Goal: Task Accomplishment & Management: Use online tool/utility

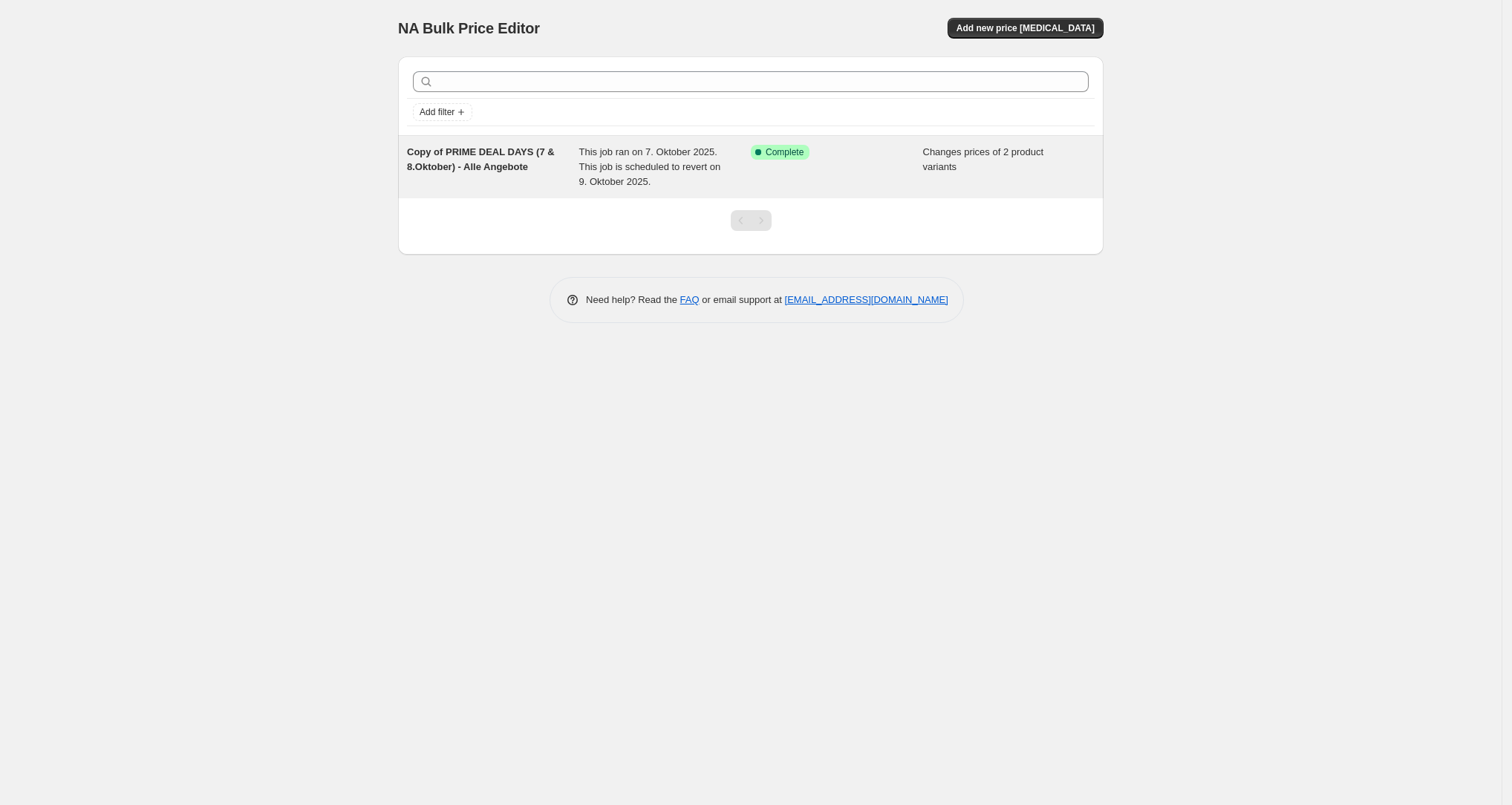
click at [608, 172] on span "This job ran on 7. Oktober 2025. This job is scheduled to revert on 9. Oktober …" at bounding box center [650, 166] width 142 height 41
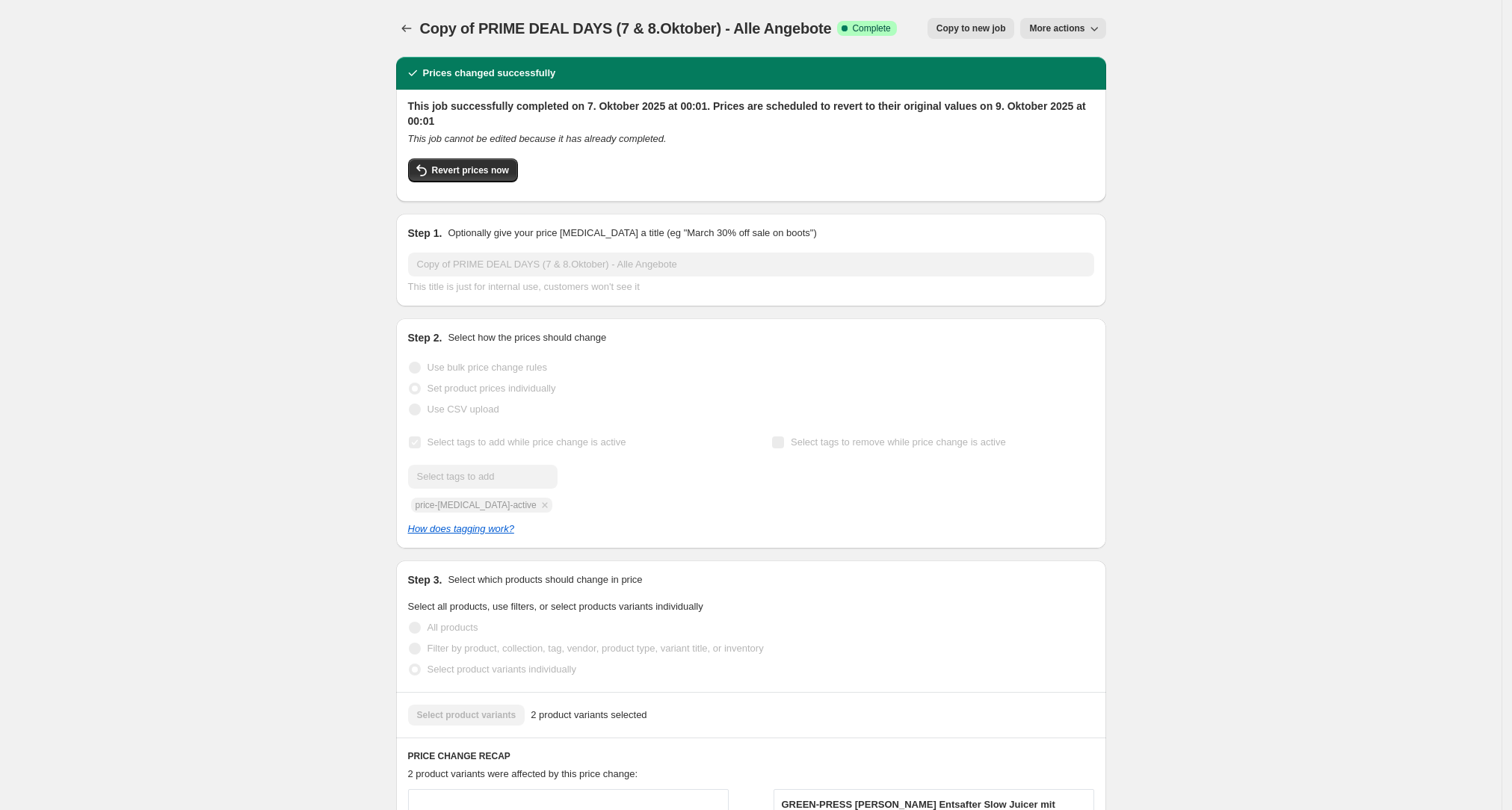
click at [611, 35] on button "Copy to new job" at bounding box center [971, 28] width 88 height 21
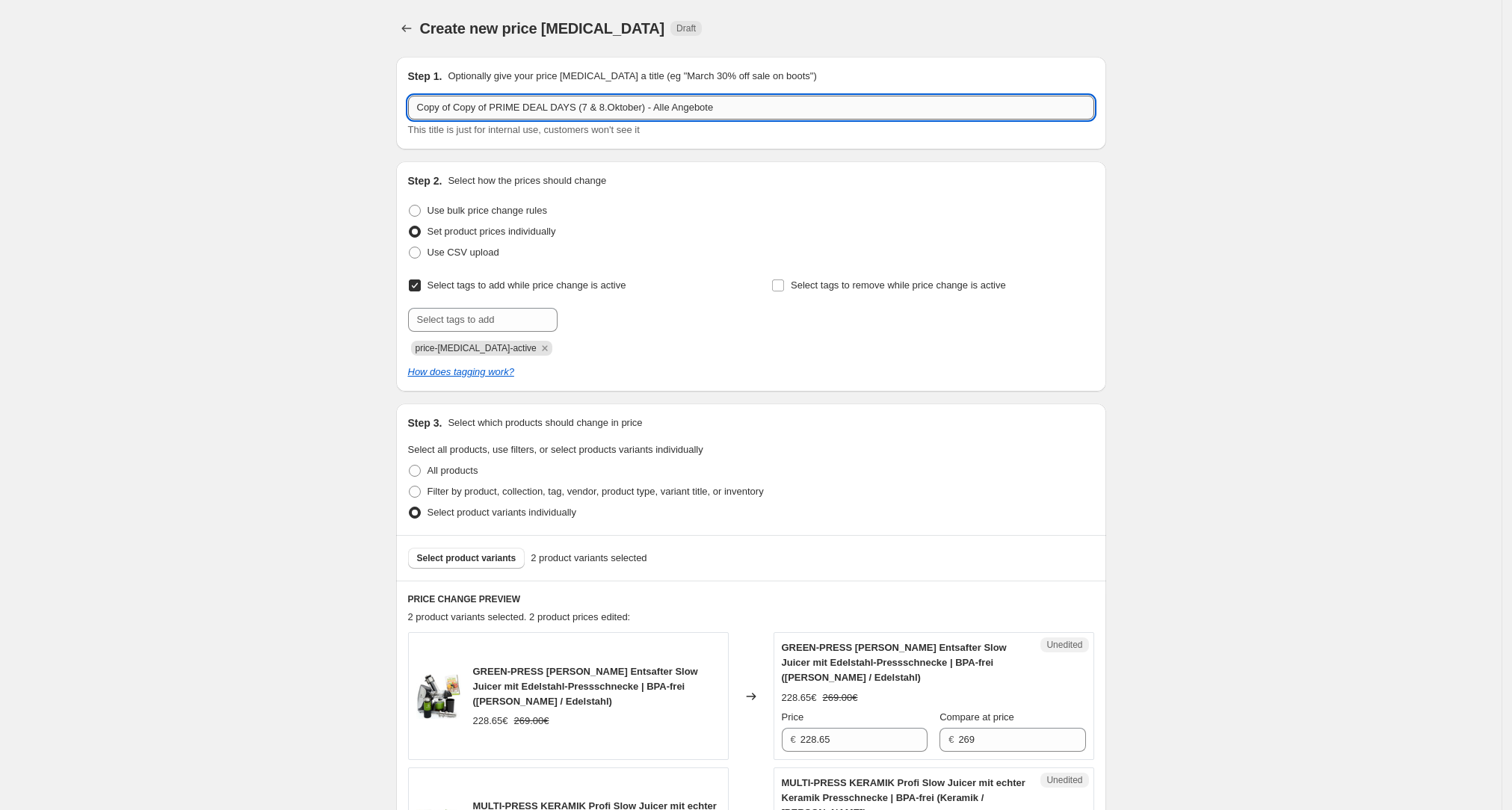
click at [495, 109] on input "Copy of Copy of PRIME DEAL DAYS (7 & 8.Oktober) - Alle Angebote" at bounding box center [752, 108] width 686 height 24
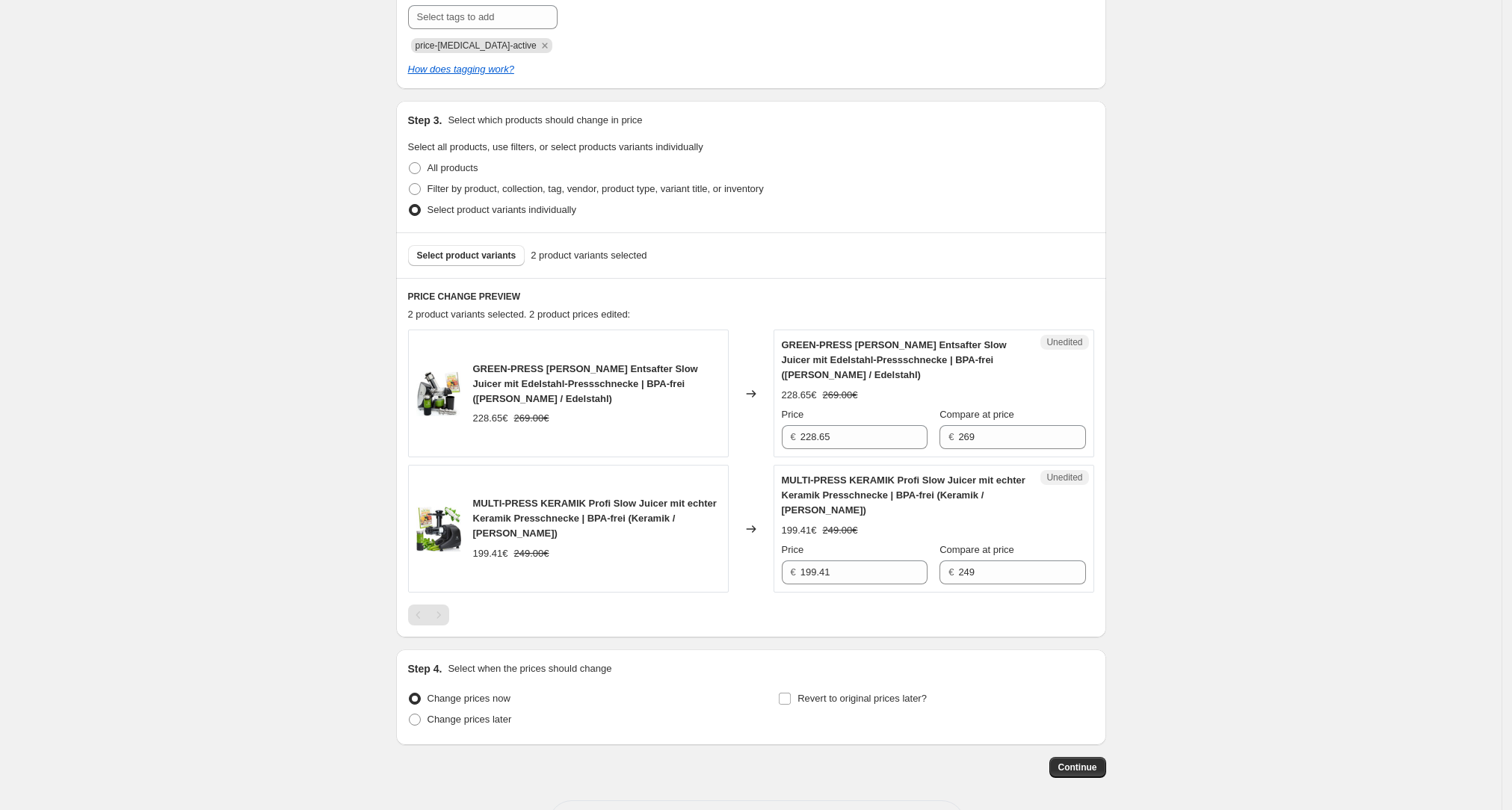
scroll to position [345, 0]
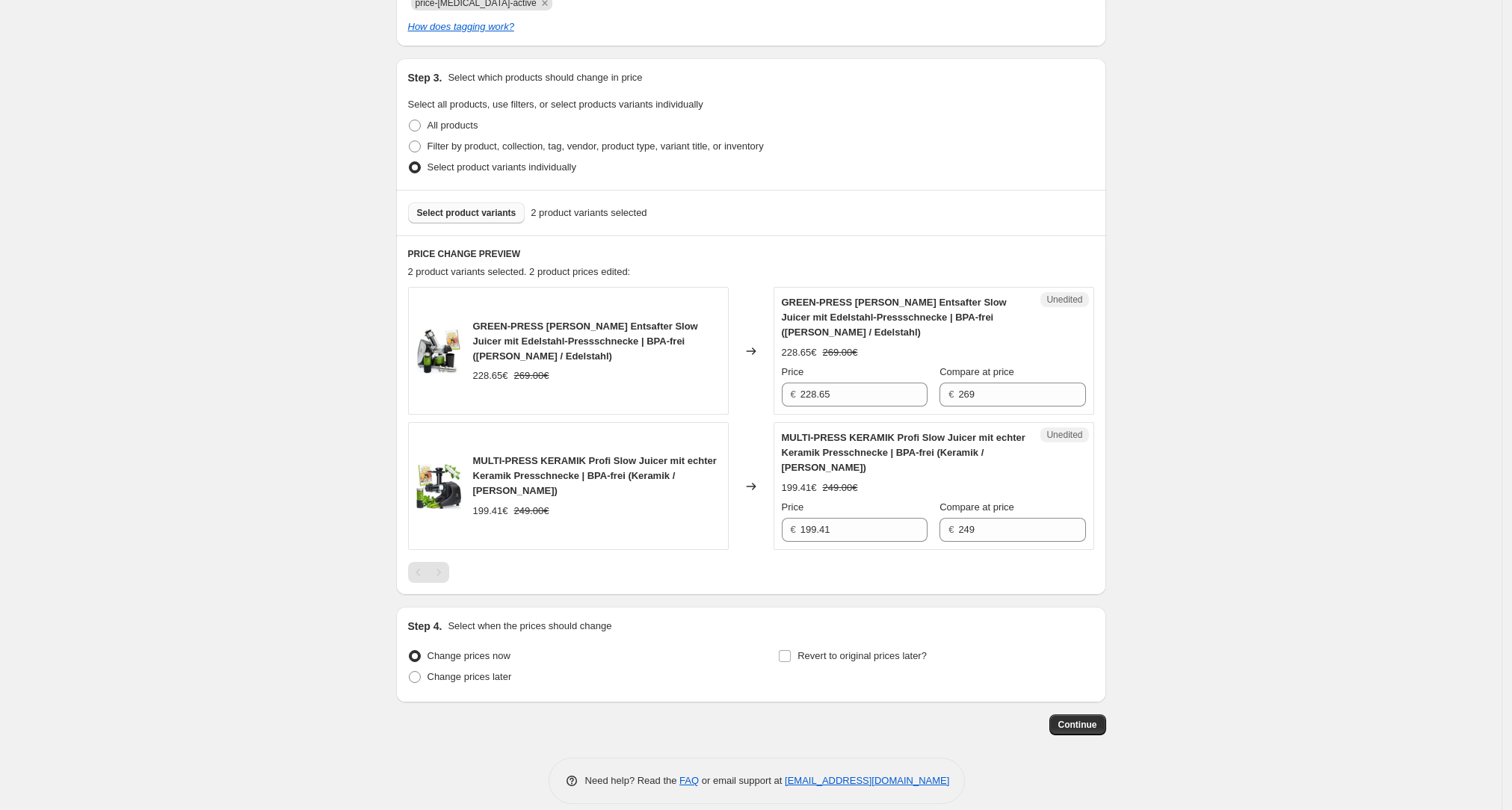
click at [460, 215] on span "Select product variants" at bounding box center [466, 213] width 99 height 12
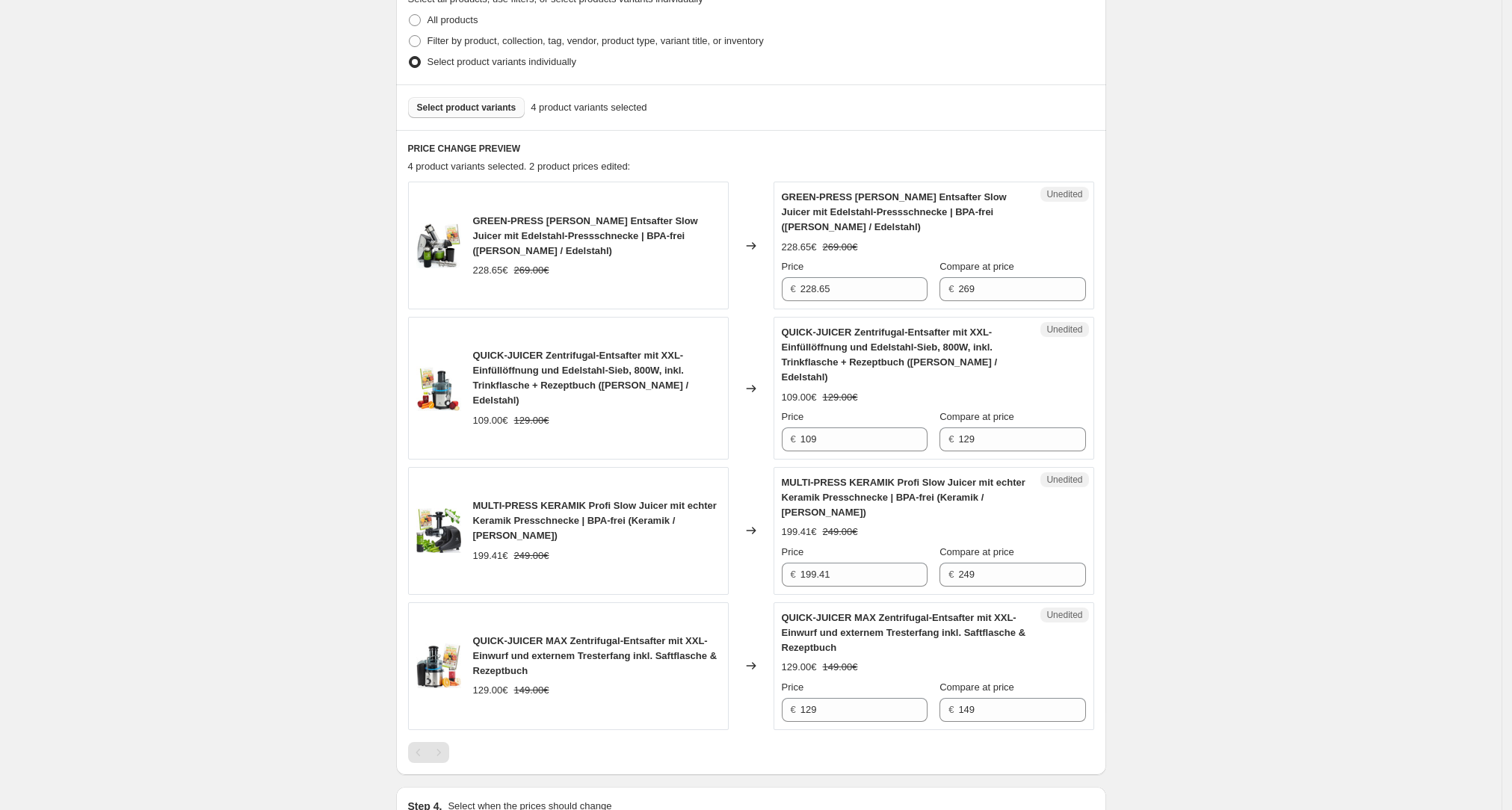
scroll to position [455, 0]
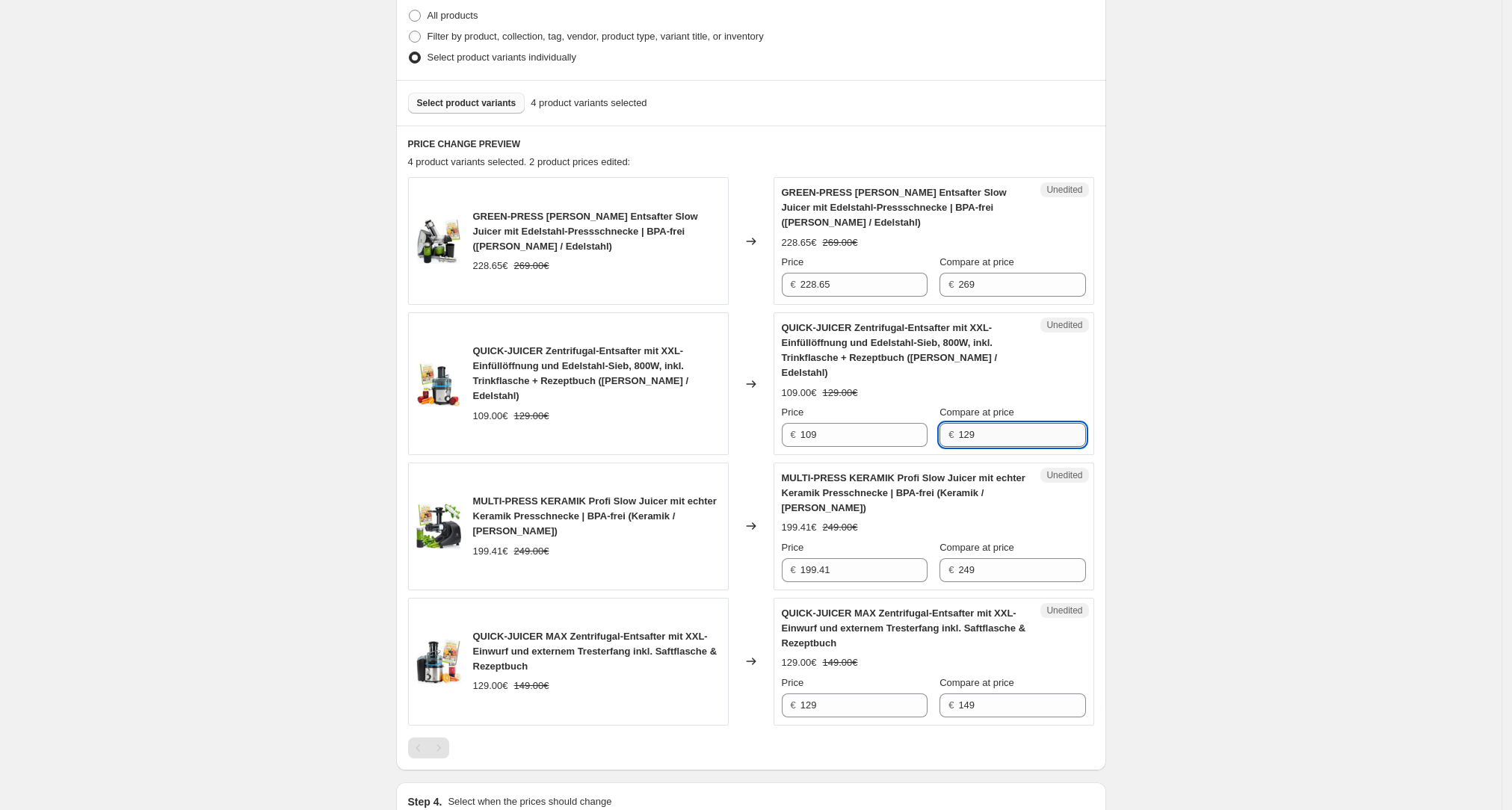
click at [611, 282] on input "129" at bounding box center [1021, 435] width 127 height 24
drag, startPoint x: 859, startPoint y: 428, endPoint x: 780, endPoint y: 432, distance: 79.1
click at [611, 282] on div "Unedited QUICK-JUICER Zentrifugal-Entsafter mit XXL-Einfüllöffnung und Edelstah…" at bounding box center [934, 383] width 321 height 143
paste input "@Barori, Pallabi"
click at [611, 282] on input "@Barori, Pallabi" at bounding box center [864, 435] width 127 height 24
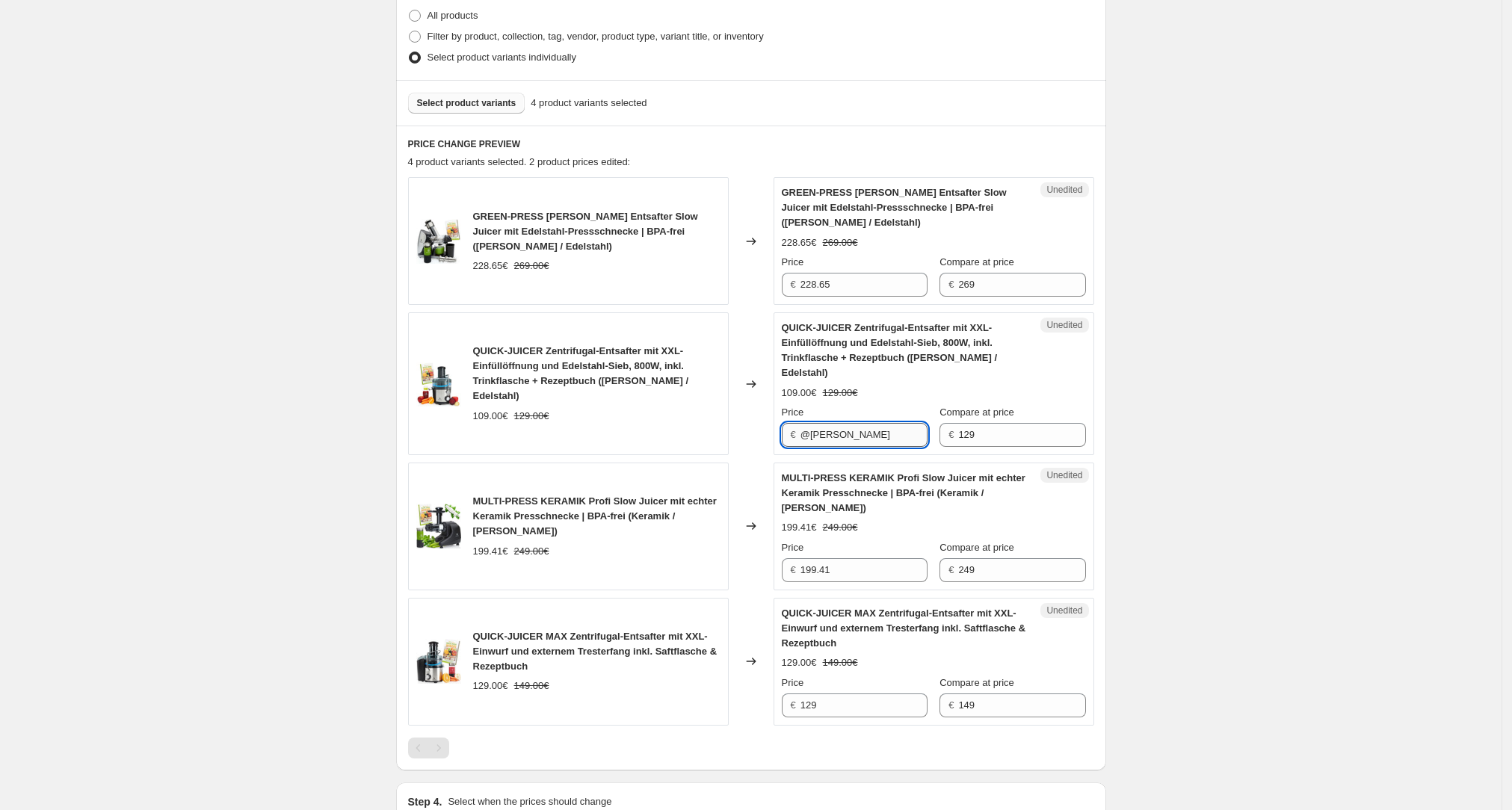
click at [611, 282] on input "@Barori, Pallabi" at bounding box center [864, 435] width 127 height 24
type input "92.40"
click at [297, 282] on div "Create new price change job. This page is ready Create new price change job Dra…" at bounding box center [751, 273] width 1502 height 1457
click at [480, 110] on button "Select product variants" at bounding box center [467, 103] width 118 height 21
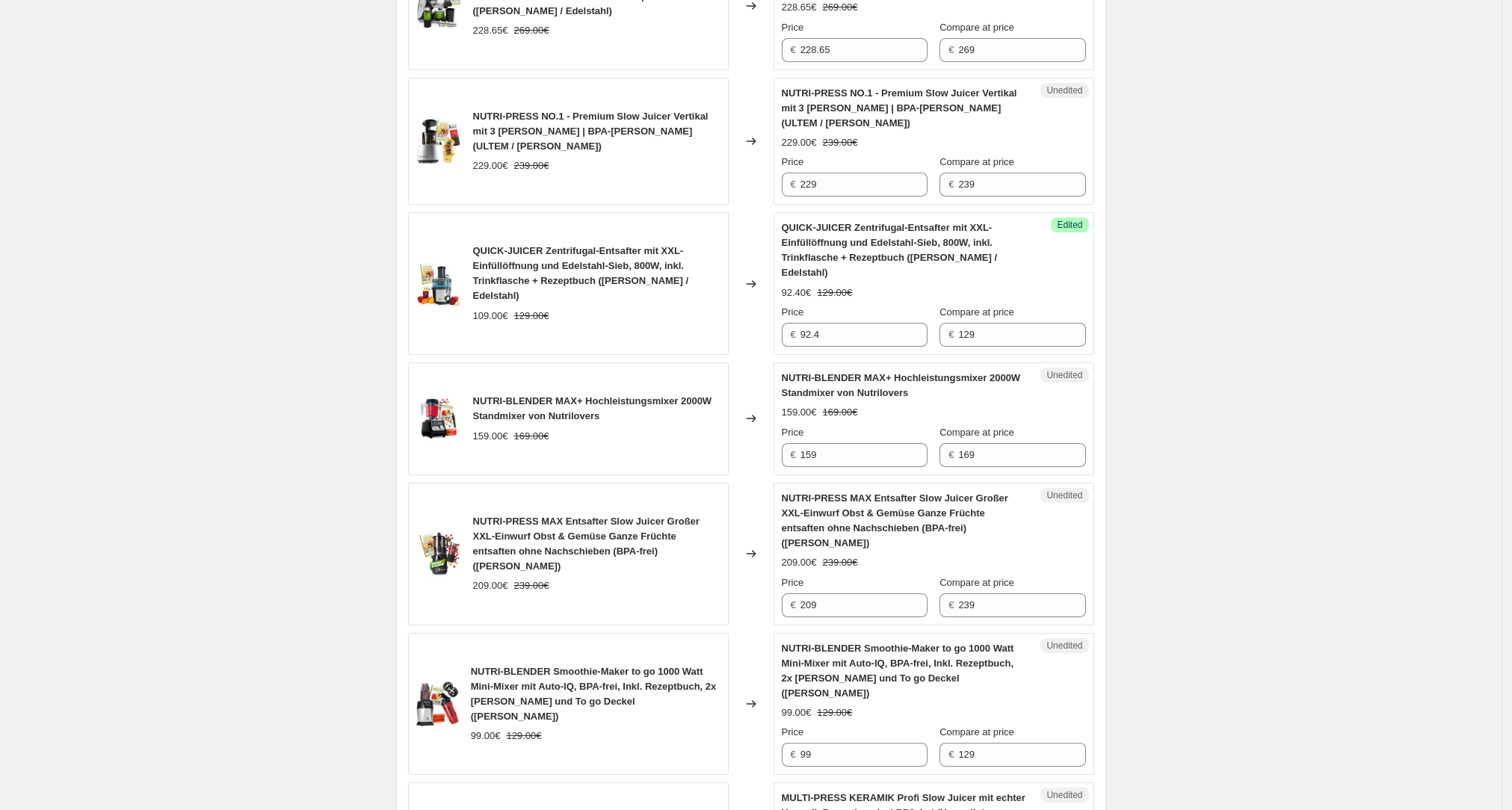
scroll to position [1168, 0]
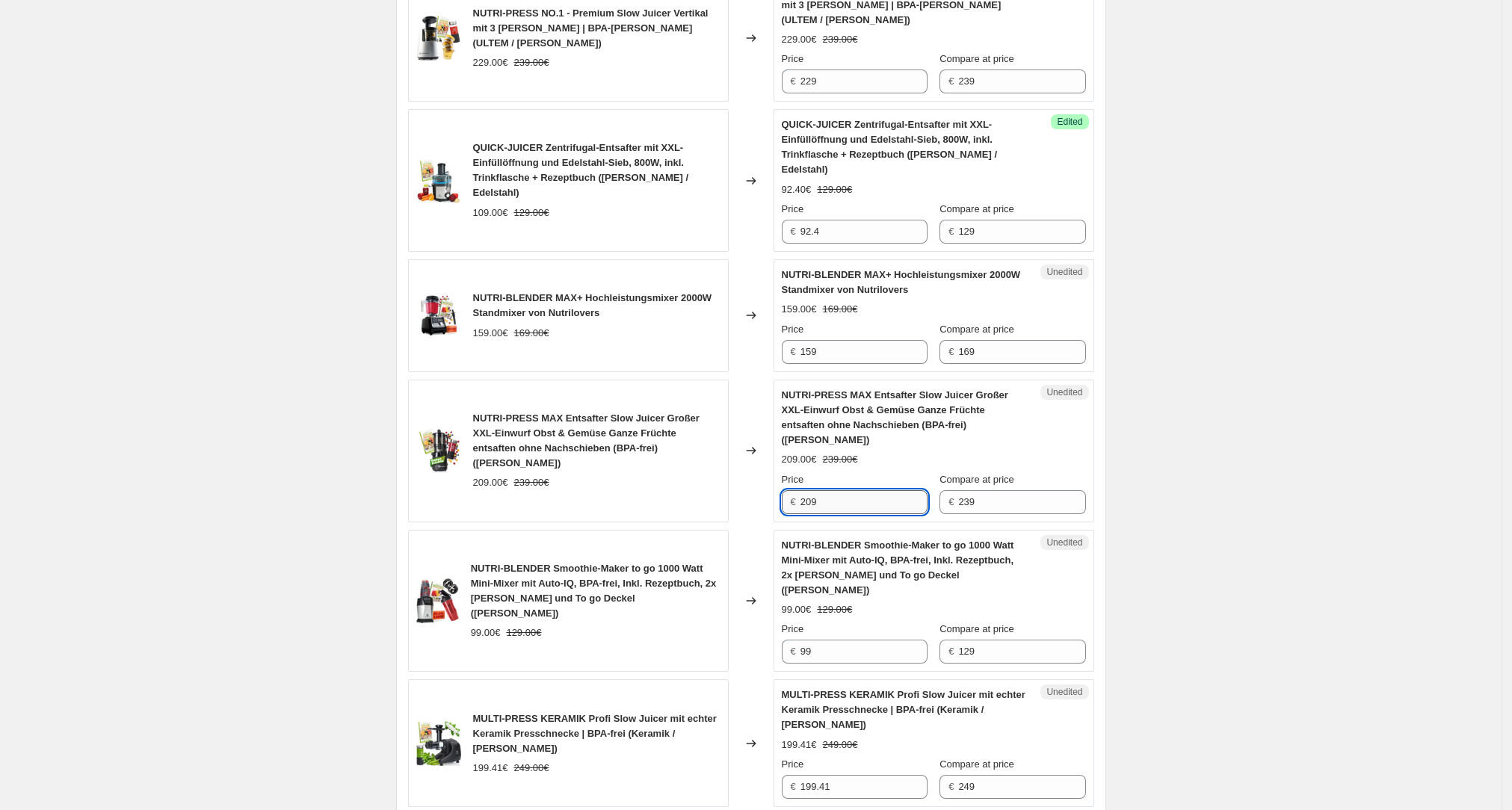
click at [611, 282] on input "209" at bounding box center [864, 502] width 127 height 24
type input "192.97"
click at [234, 282] on div "Create new price change job. This page is ready Create new price change job Dra…" at bounding box center [751, 93] width 1502 height 2522
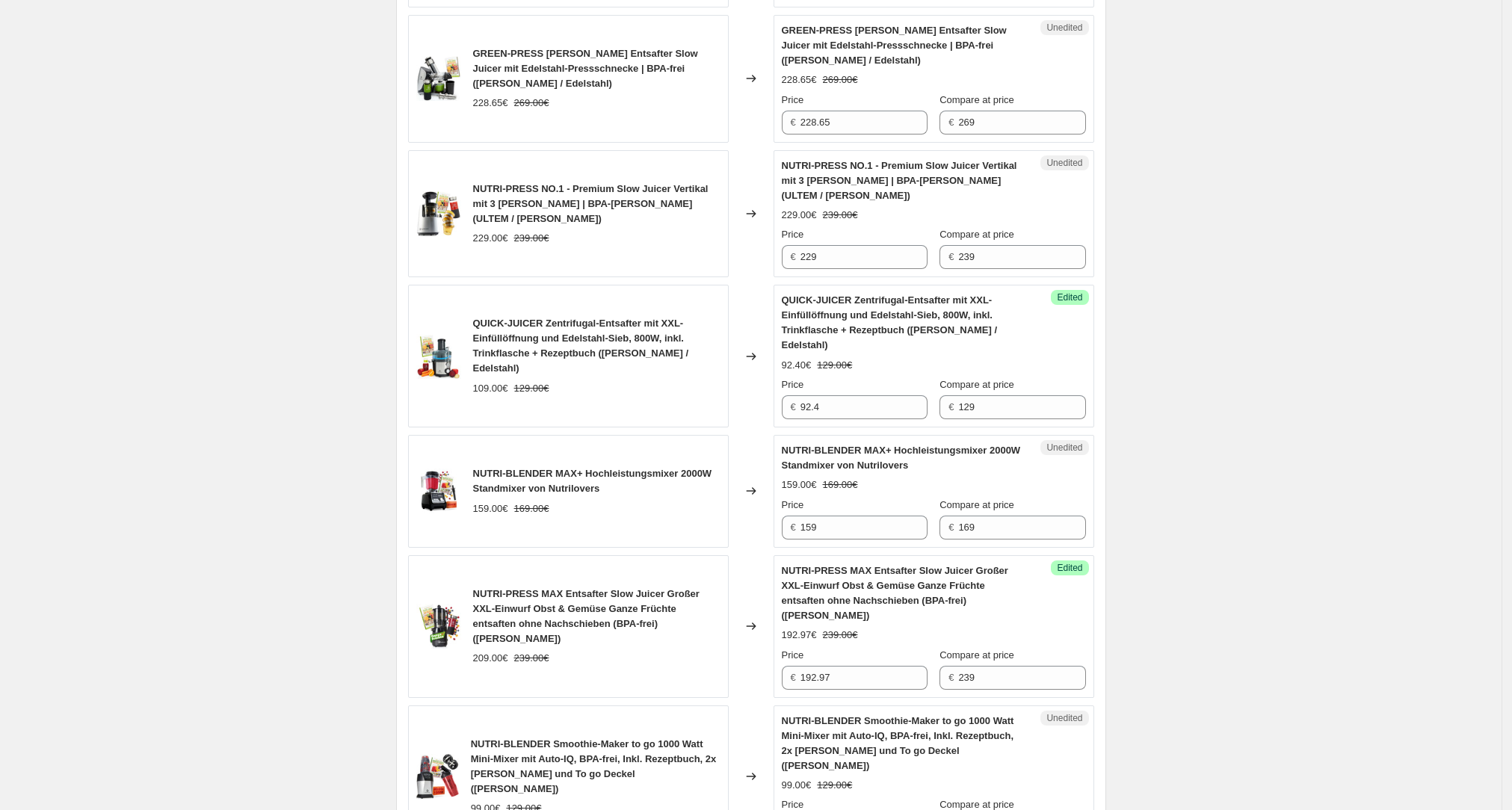
scroll to position [751, 0]
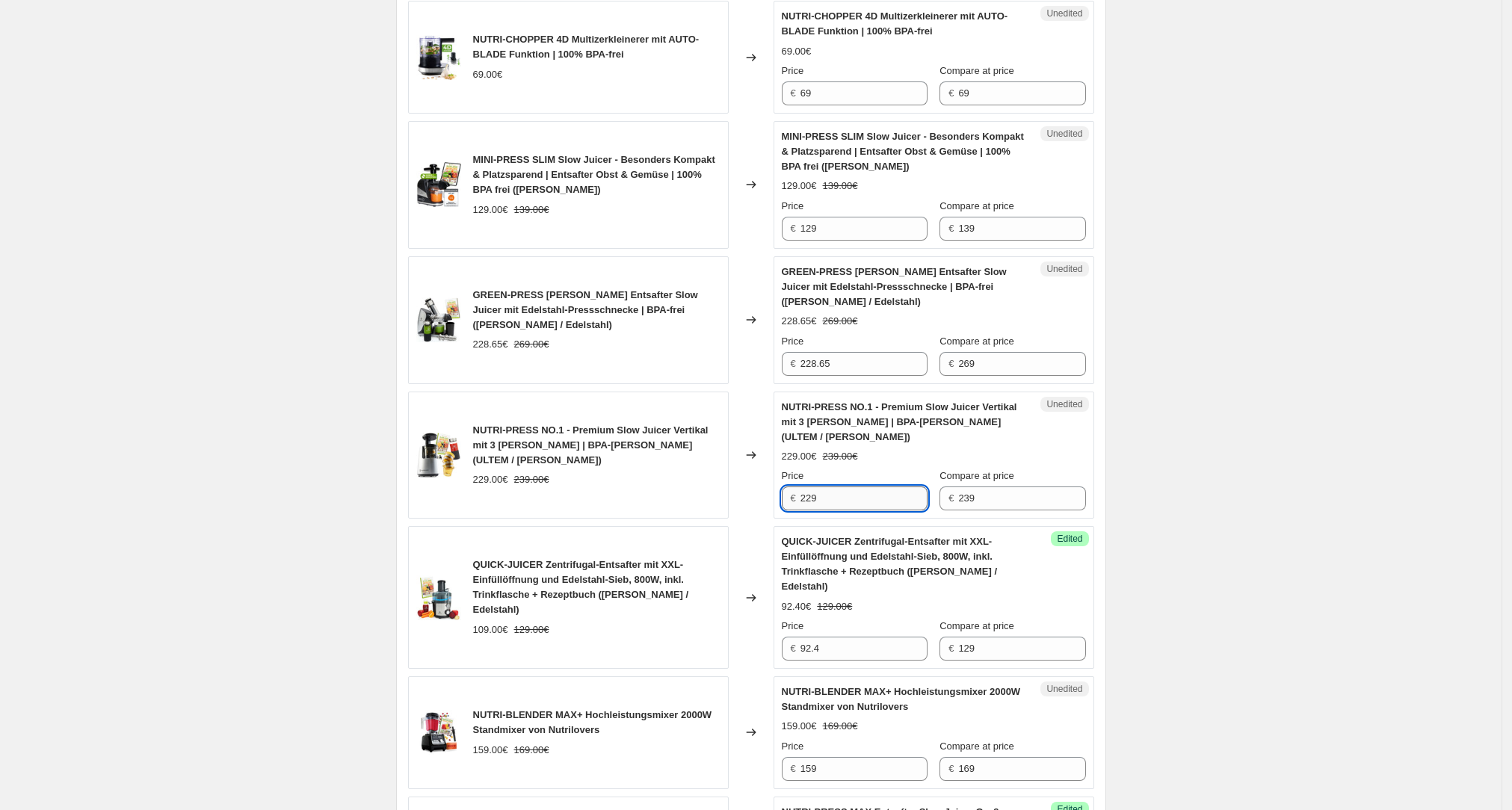
click at [611, 282] on input "229" at bounding box center [864, 498] width 127 height 24
type input "191.20"
click at [81, 282] on div "Create new price change job. This page is ready Create new price change job Dra…" at bounding box center [751, 510] width 1502 height 2522
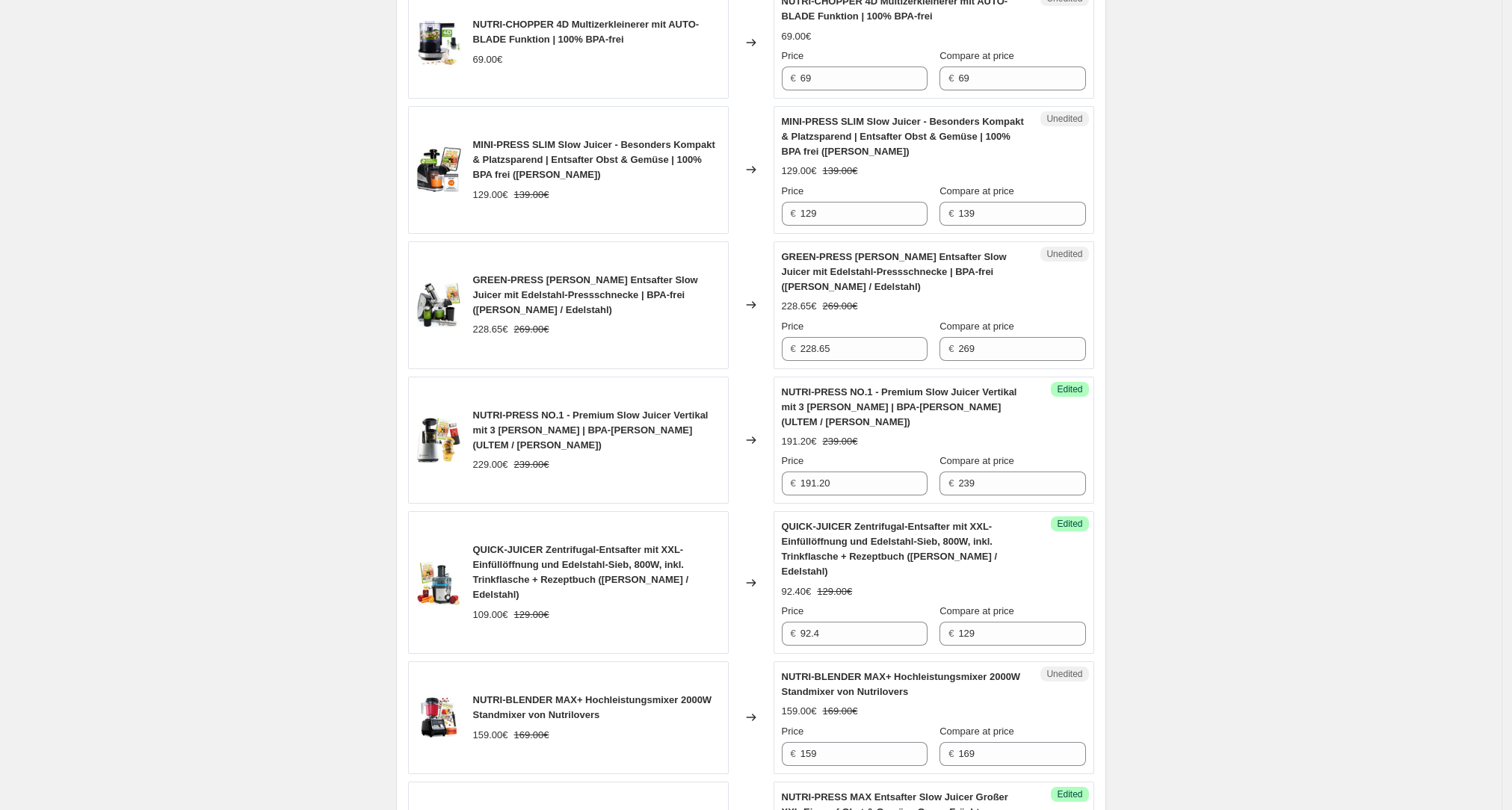
scroll to position [757, 0]
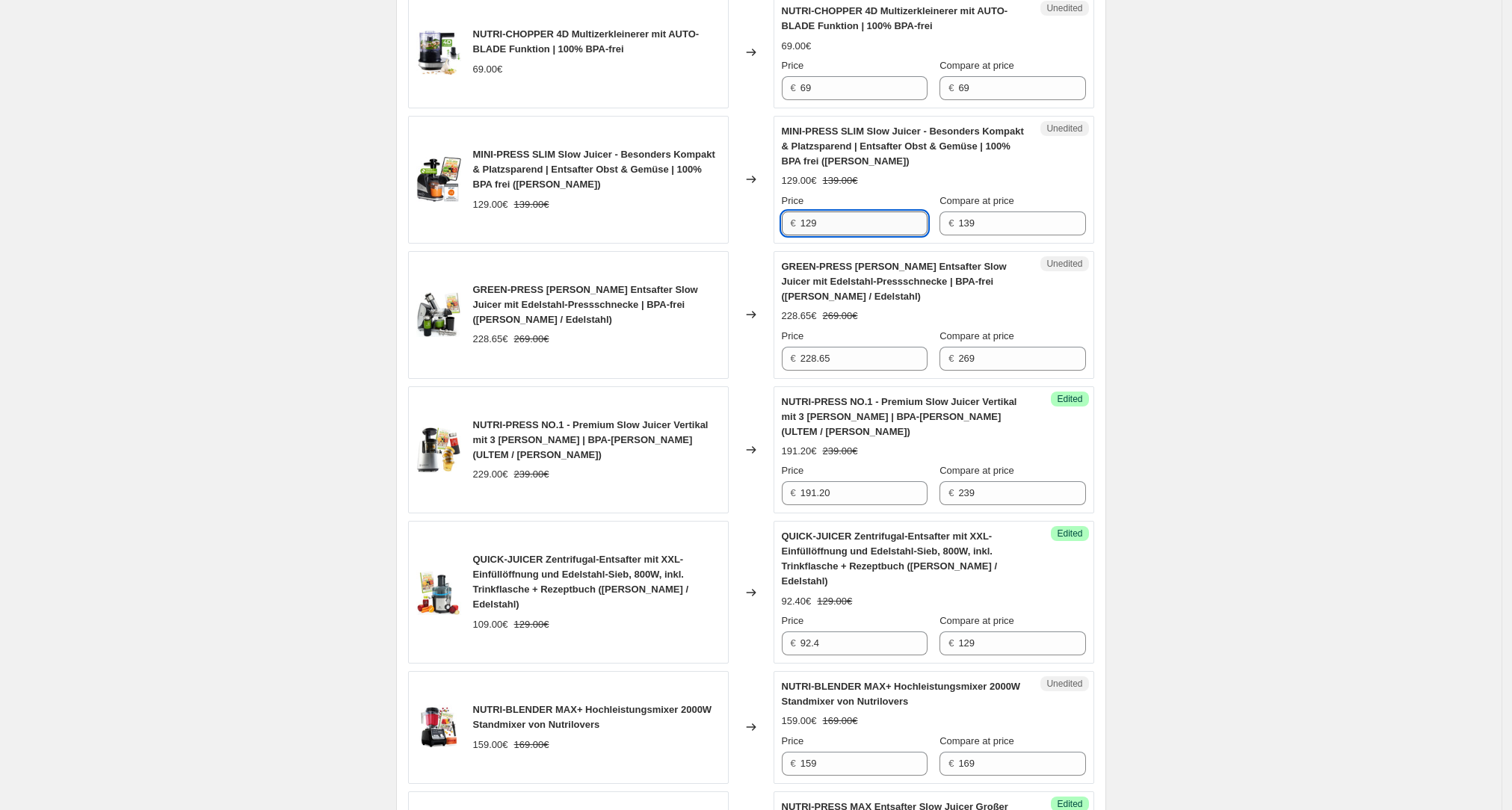
click at [611, 225] on input "129" at bounding box center [864, 224] width 127 height 24
type input "99.97"
click at [177, 276] on div "Create new price change job. This page is ready Create new price change job Dra…" at bounding box center [751, 504] width 1502 height 2522
click at [611, 222] on input "139" at bounding box center [1021, 224] width 127 height 24
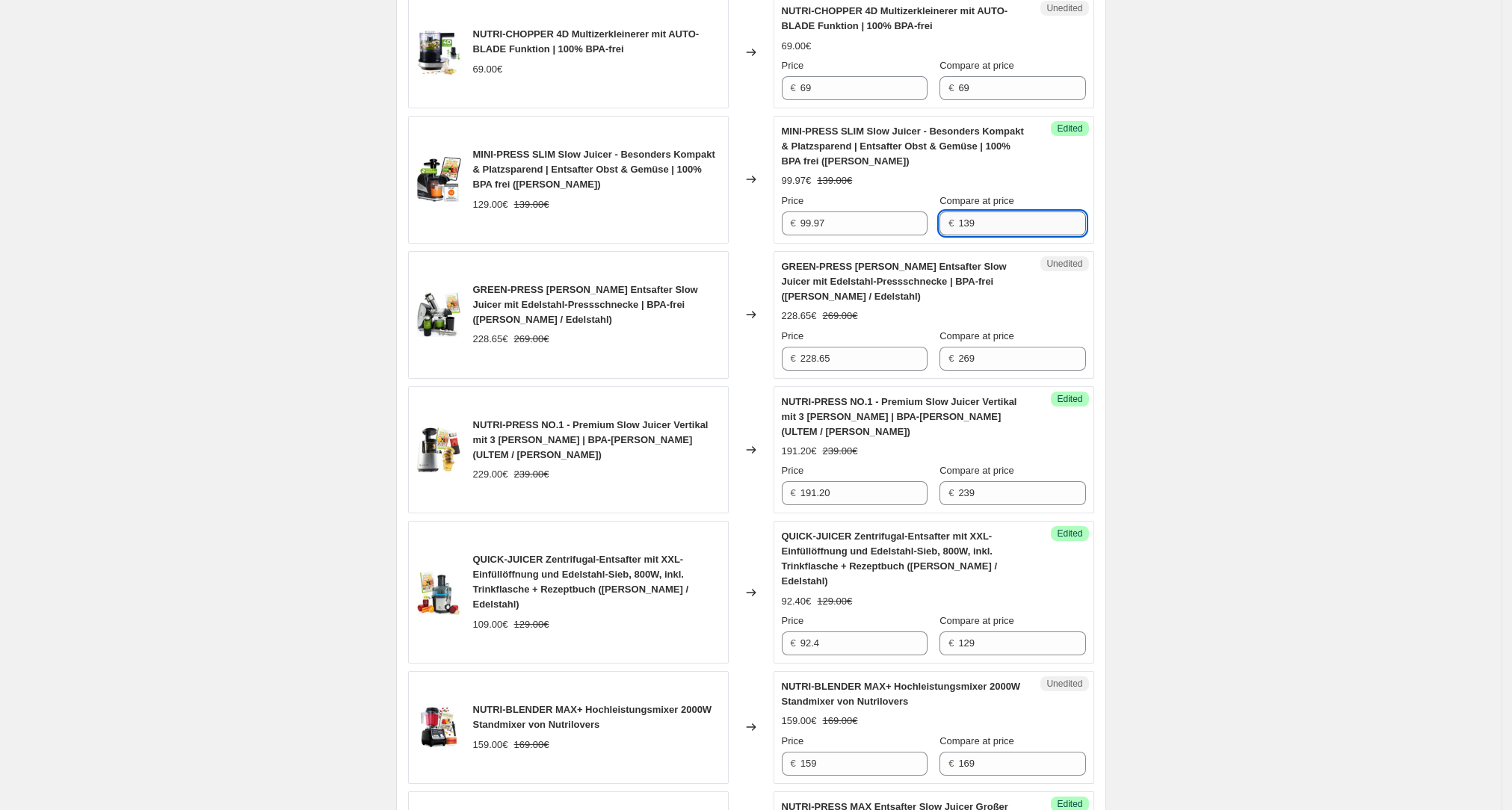
click at [611, 222] on input "139" at bounding box center [1021, 224] width 127 height 24
type input "129"
click at [611, 224] on div "Create new price change job. This page is ready Create new price change job Dra…" at bounding box center [751, 504] width 1502 height 2522
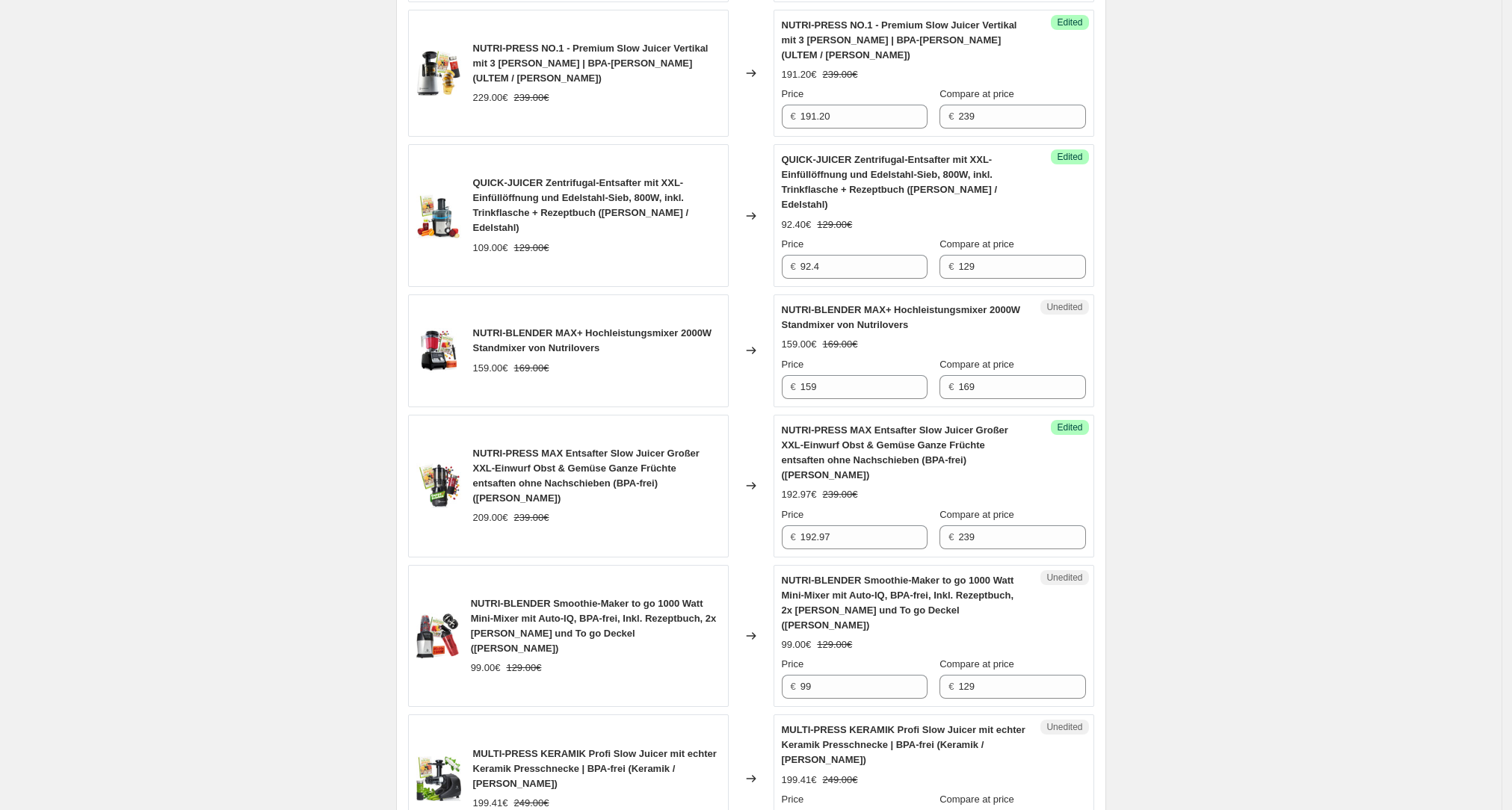
scroll to position [1153, 0]
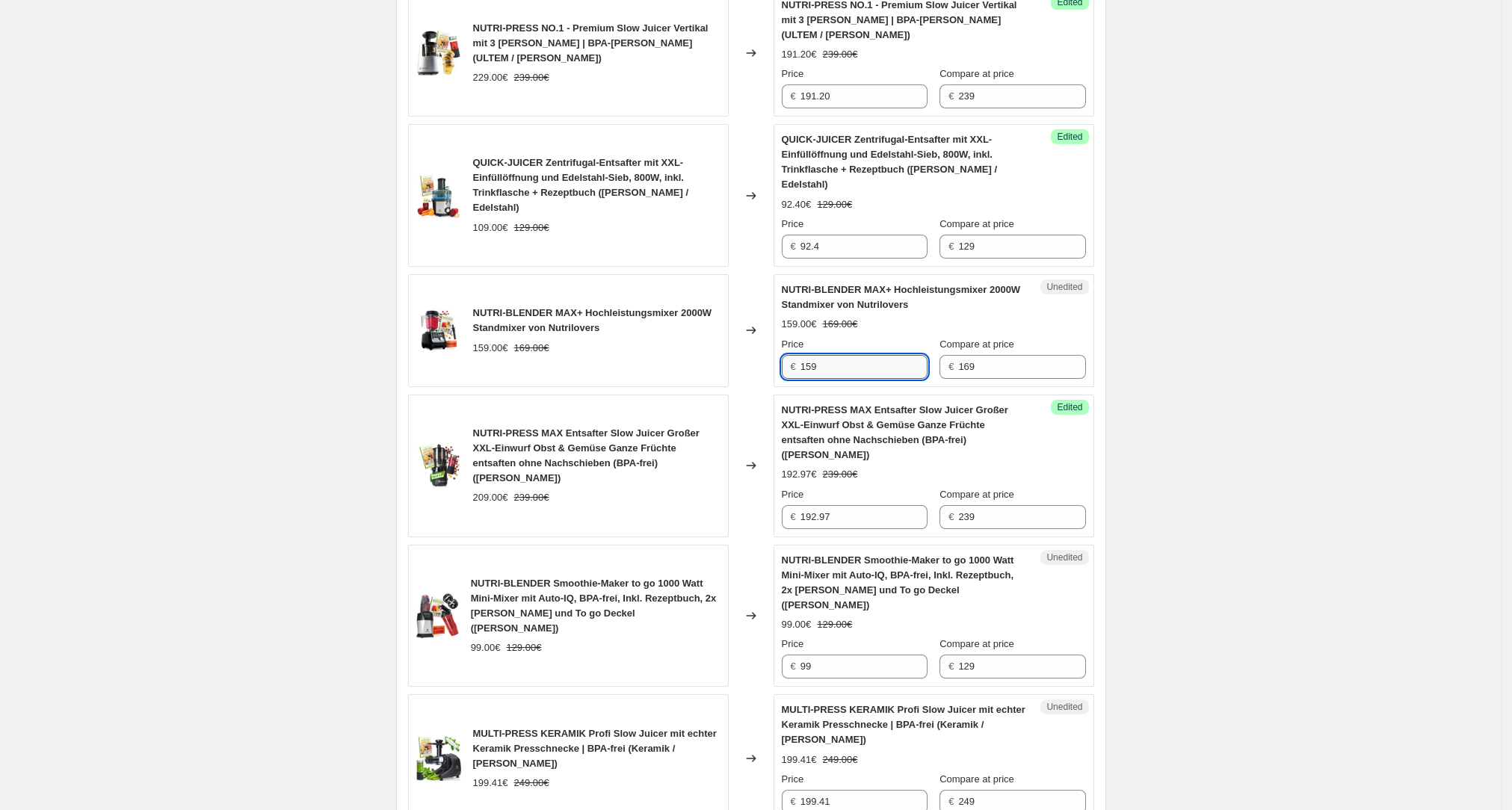
click at [611, 282] on input "159" at bounding box center [864, 367] width 127 height 24
type input "135.15"
click at [220, 282] on div "Create new price change job. This page is ready Create new price change job Dra…" at bounding box center [751, 108] width 1502 height 2522
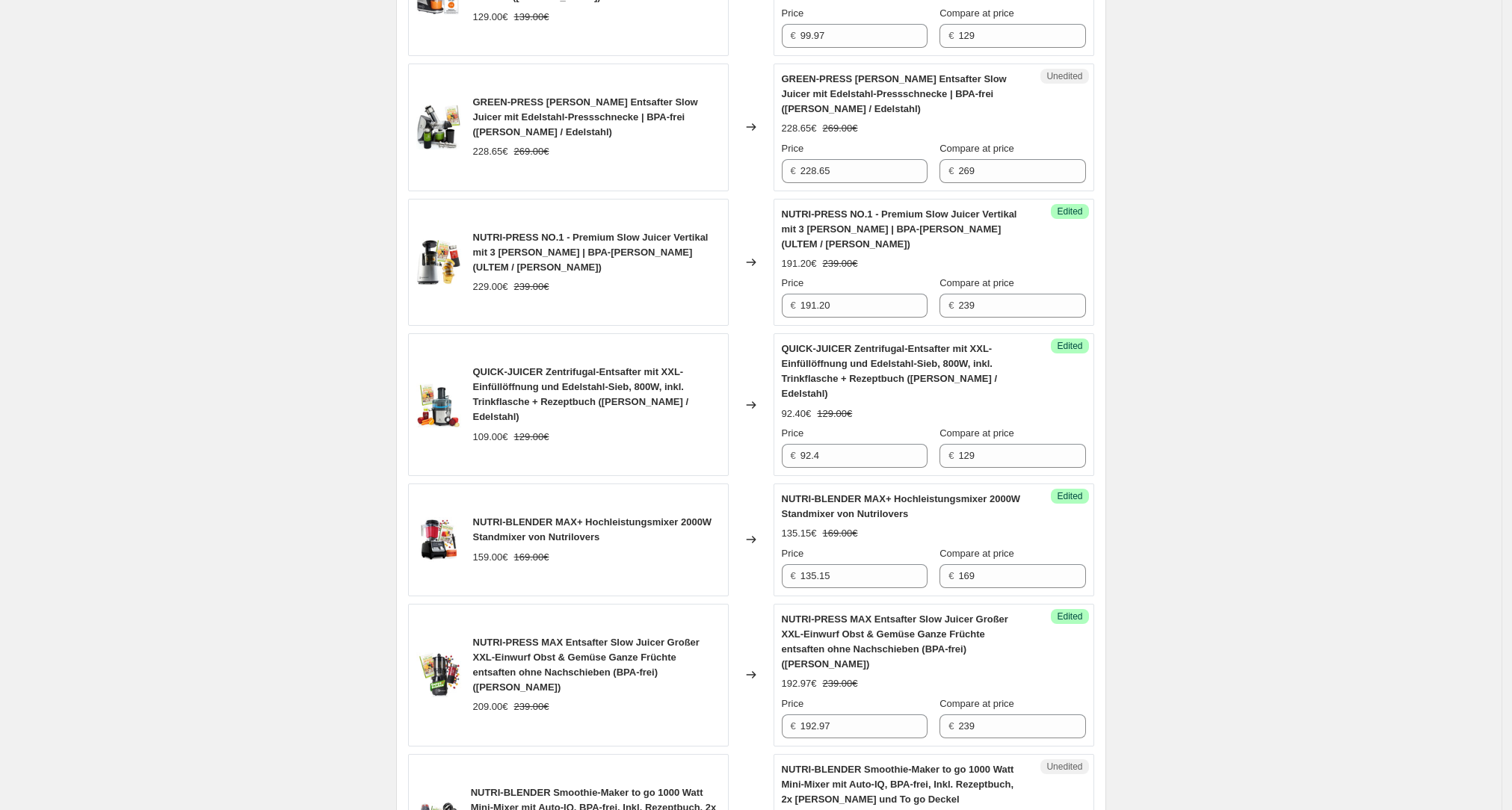
scroll to position [523, 0]
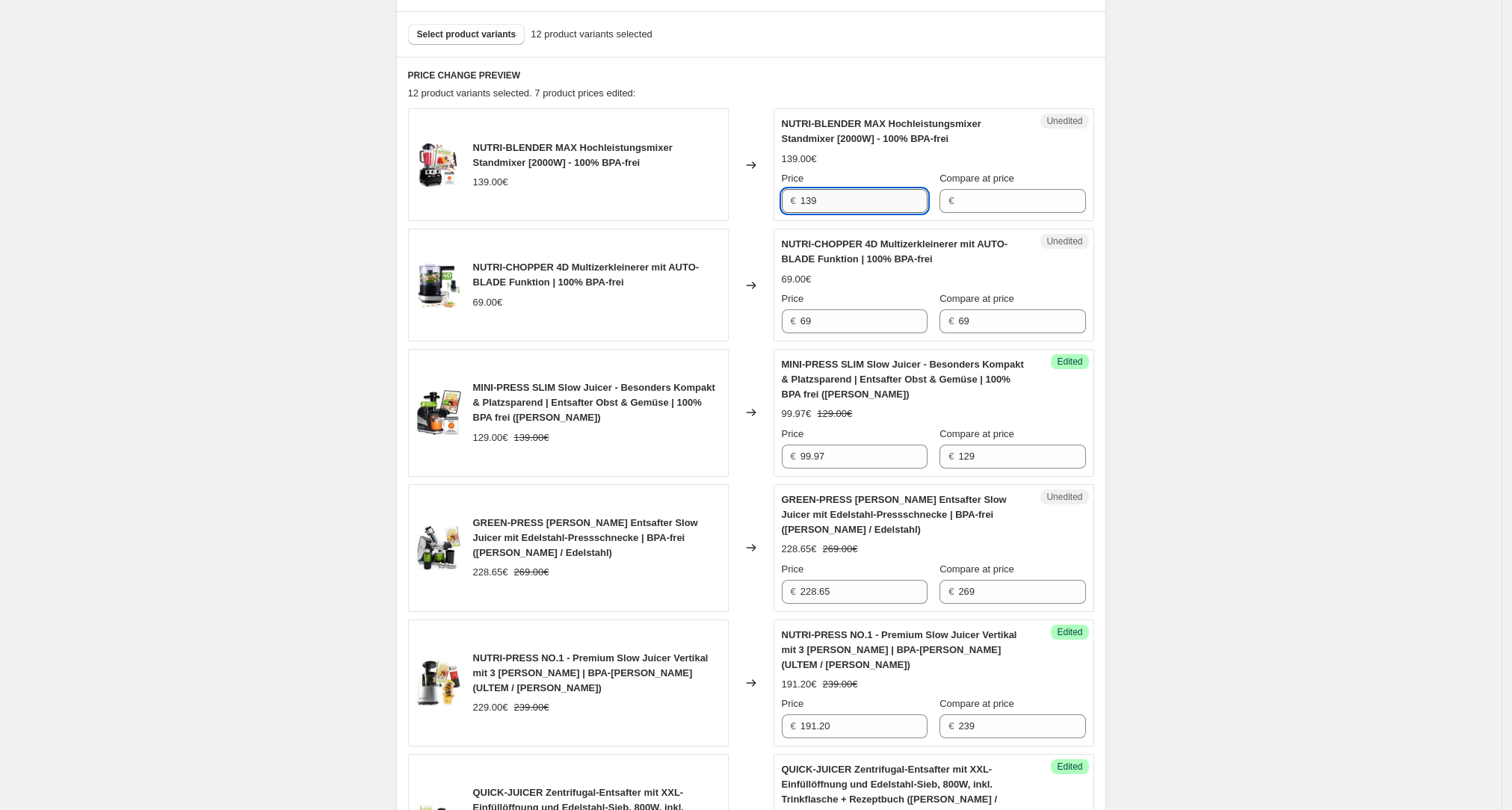
click at [611, 197] on input "139" at bounding box center [864, 201] width 127 height 24
type input "118.15"
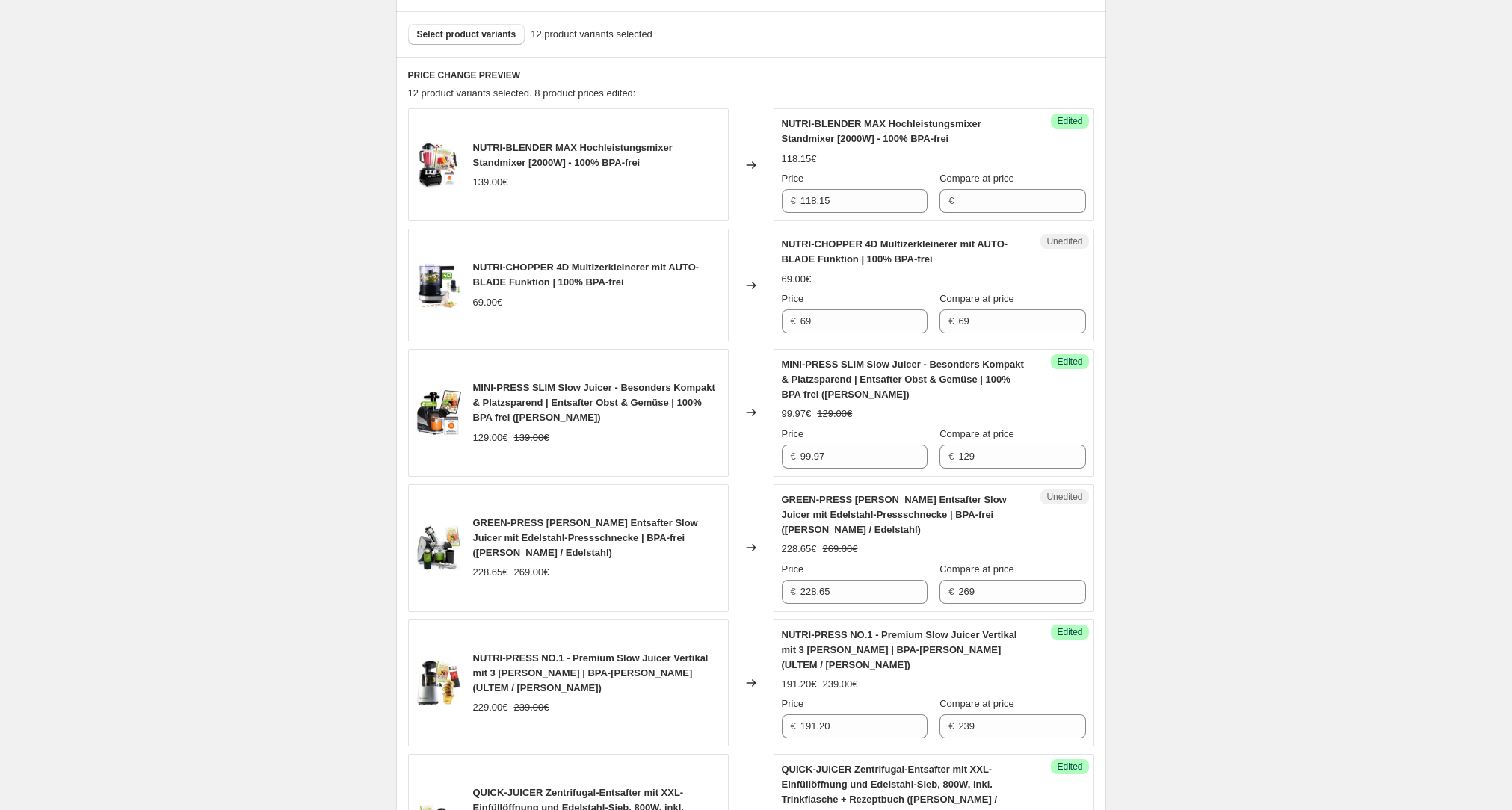
click at [242, 282] on div "Create new price change job. This page is ready Create new price change job Dra…" at bounding box center [751, 738] width 1502 height 2522
click at [611, 200] on input "Compare at price" at bounding box center [1021, 201] width 127 height 24
type input "139"
click at [611, 219] on div "Create new price change job. This page is ready Create new price change job Dra…" at bounding box center [751, 738] width 1502 height 2522
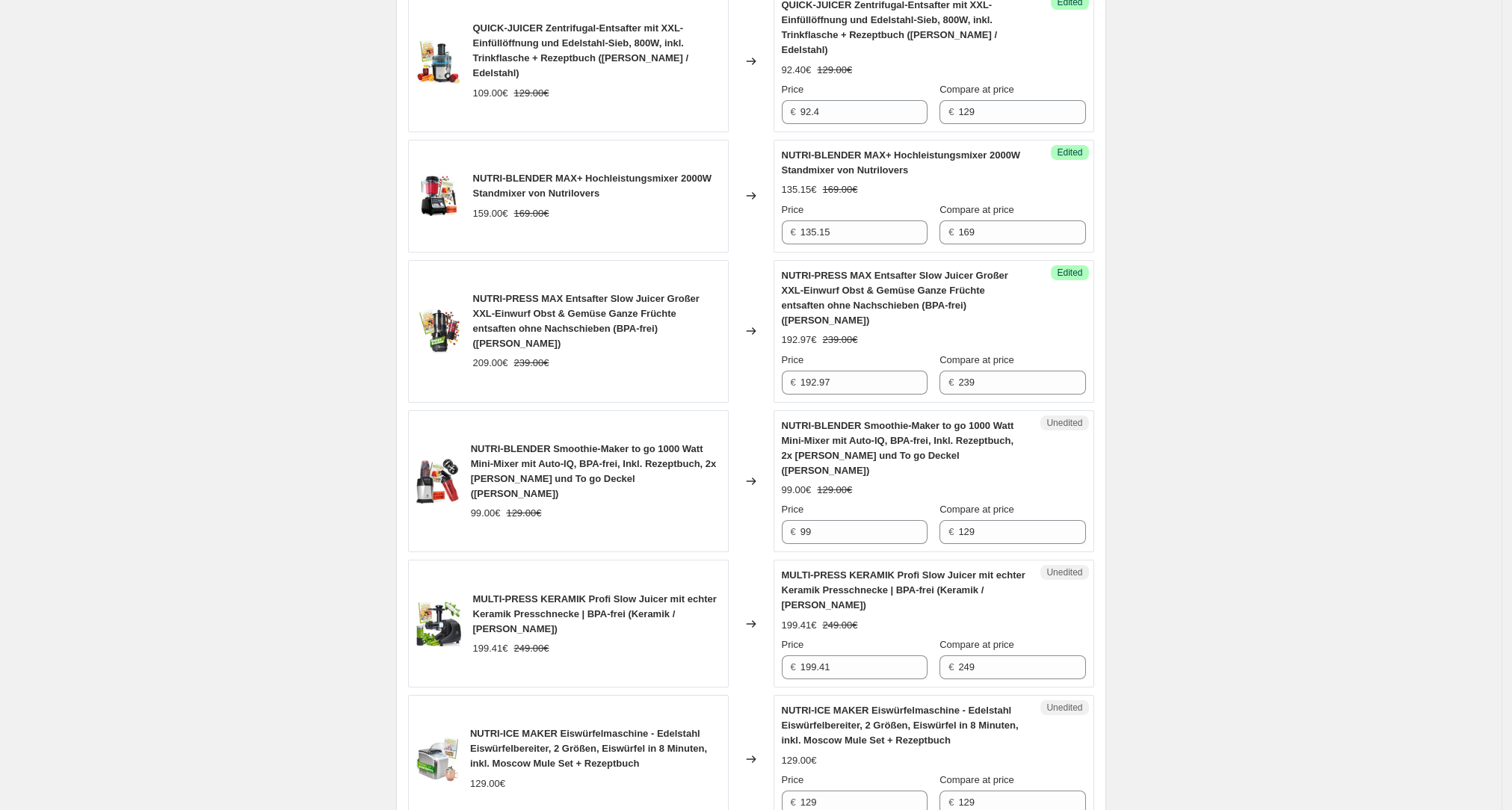
scroll to position [1292, 0]
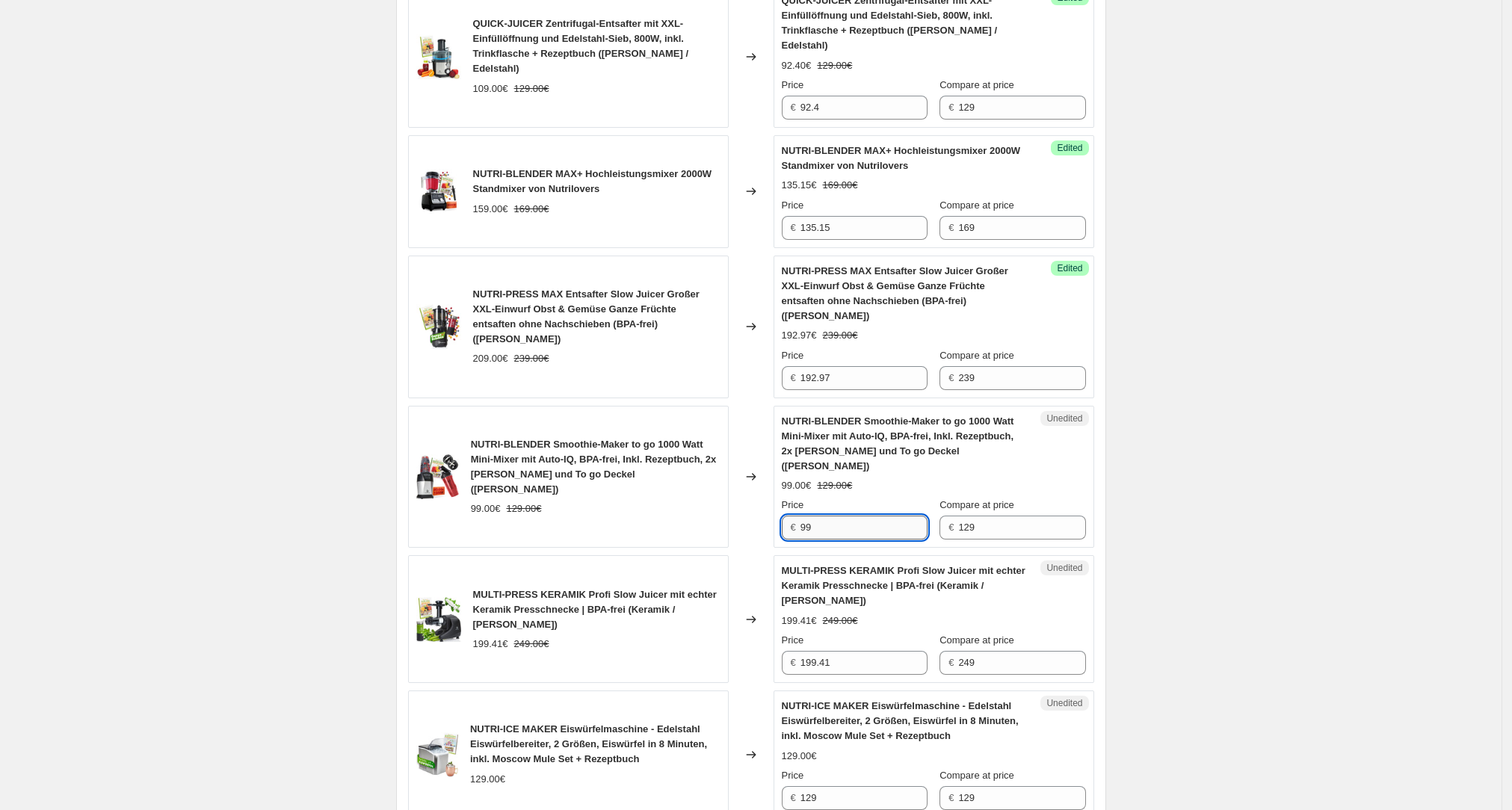
click at [611, 282] on input "99" at bounding box center [864, 527] width 127 height 24
type input "85.14"
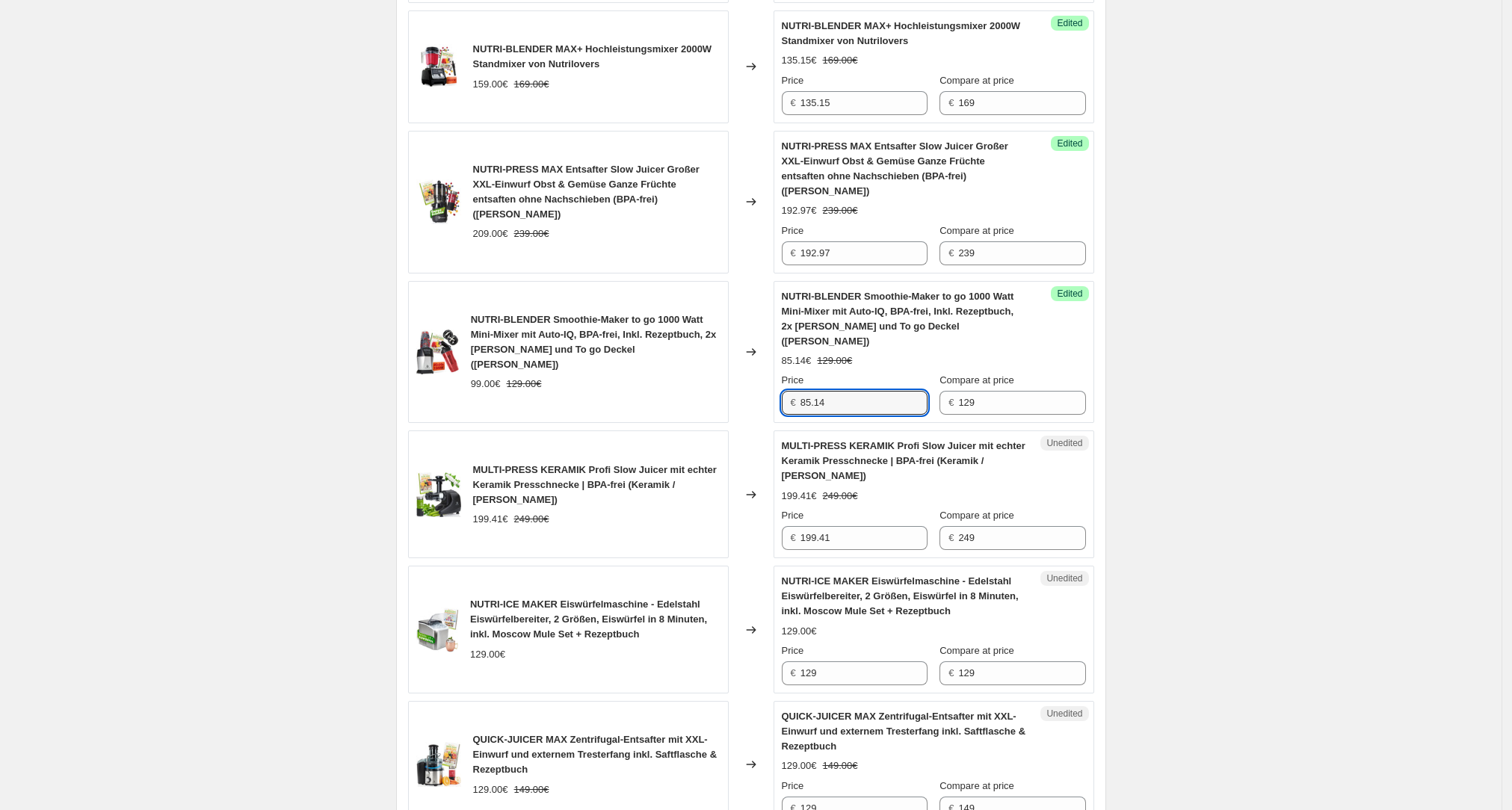
scroll to position [1423, 0]
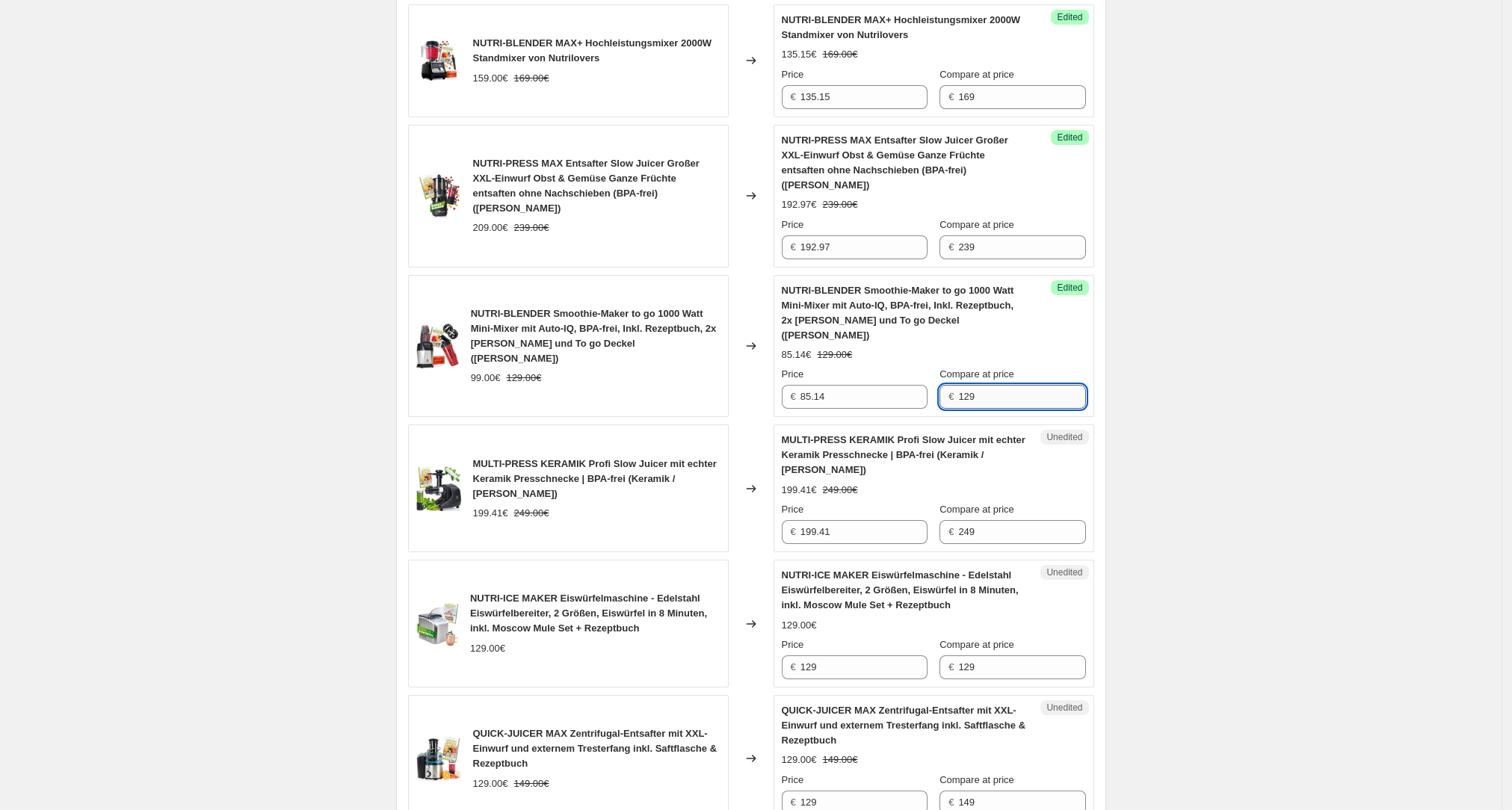
click at [611, 282] on input "129" at bounding box center [1021, 397] width 127 height 24
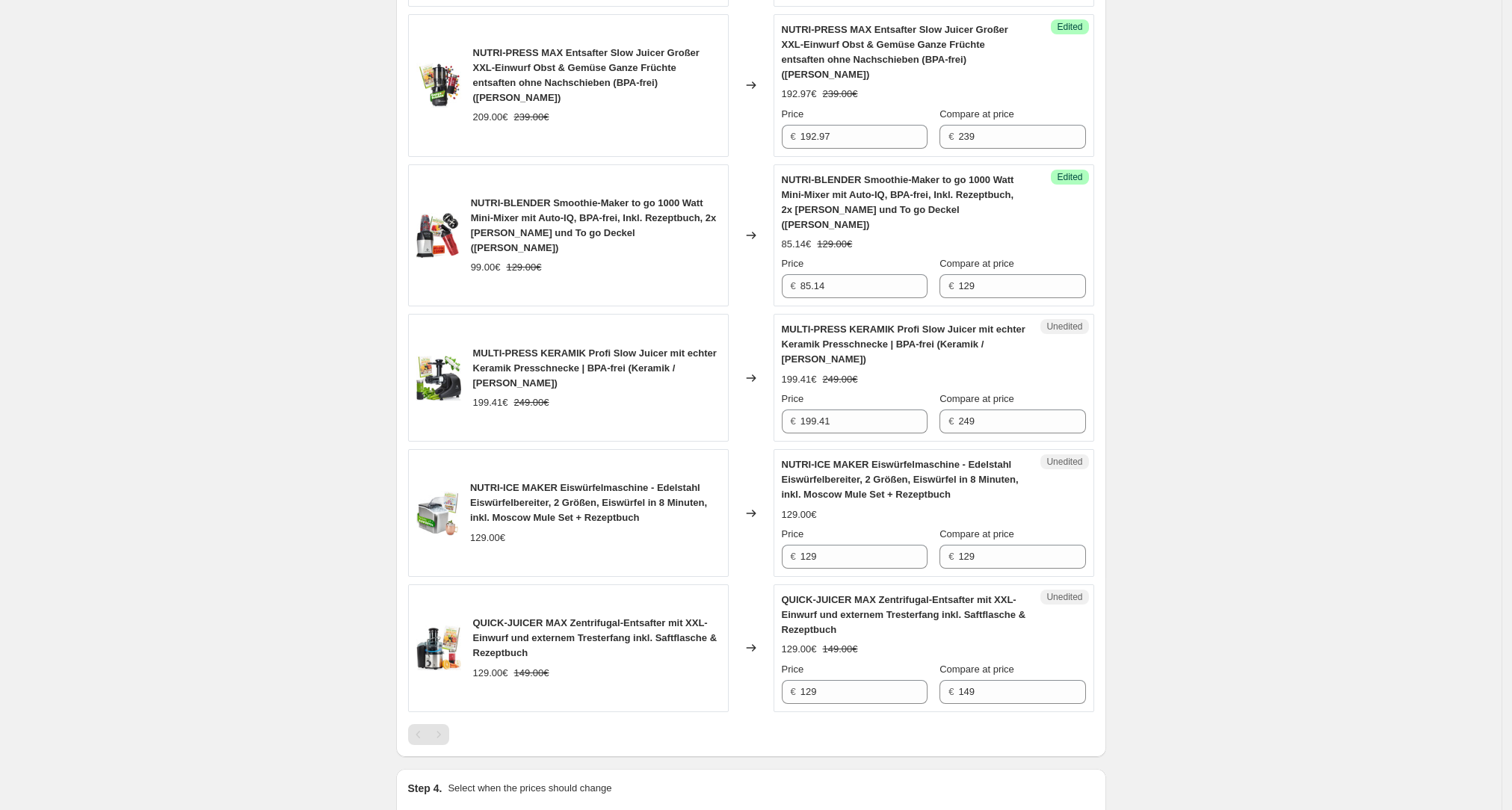
scroll to position [1634, 0]
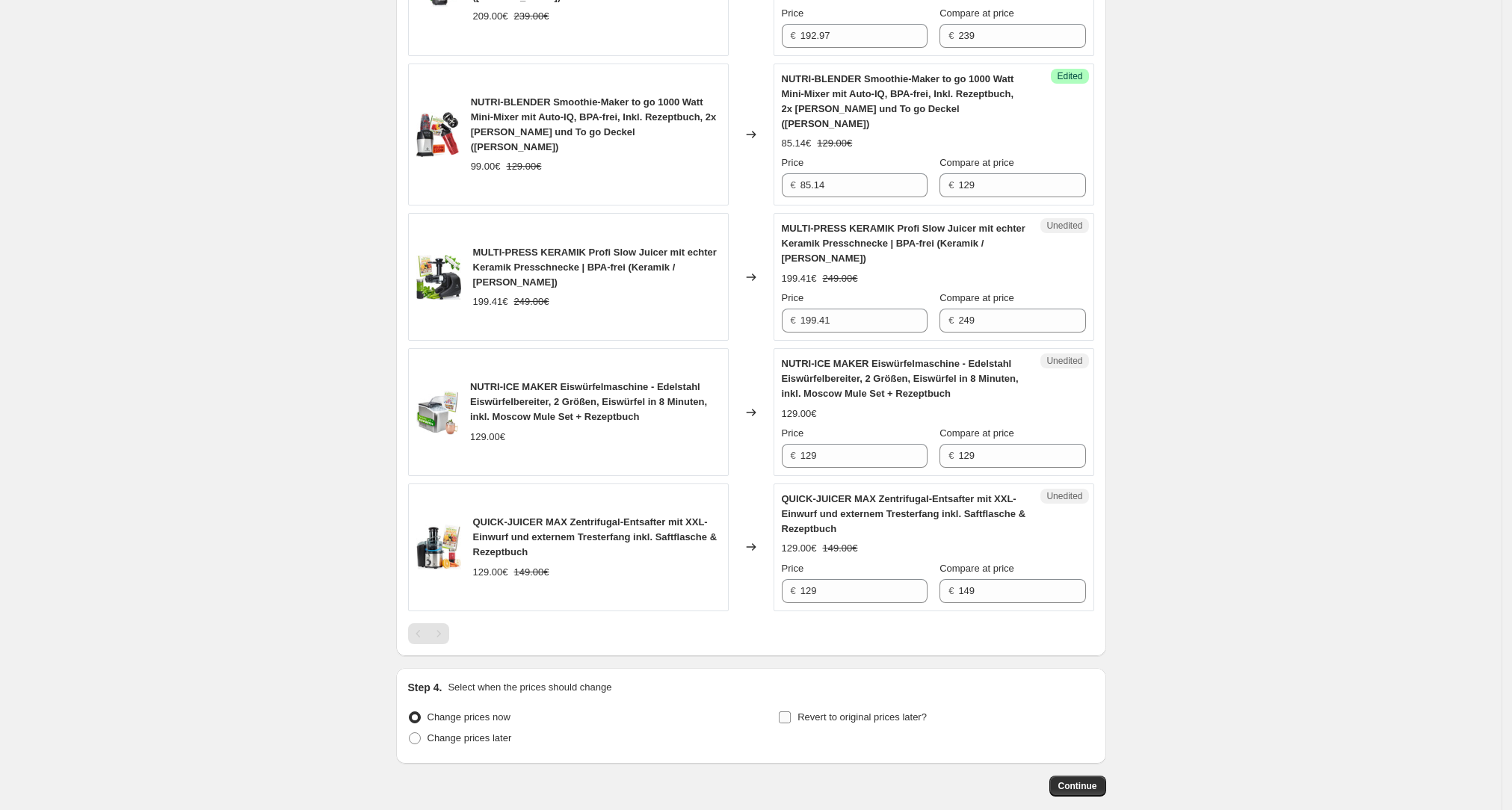
click at [611, 282] on span "Revert to original prices later?" at bounding box center [862, 717] width 129 height 11
click at [611, 282] on input "Revert to original prices later?" at bounding box center [785, 717] width 12 height 12
checkbox input "true"
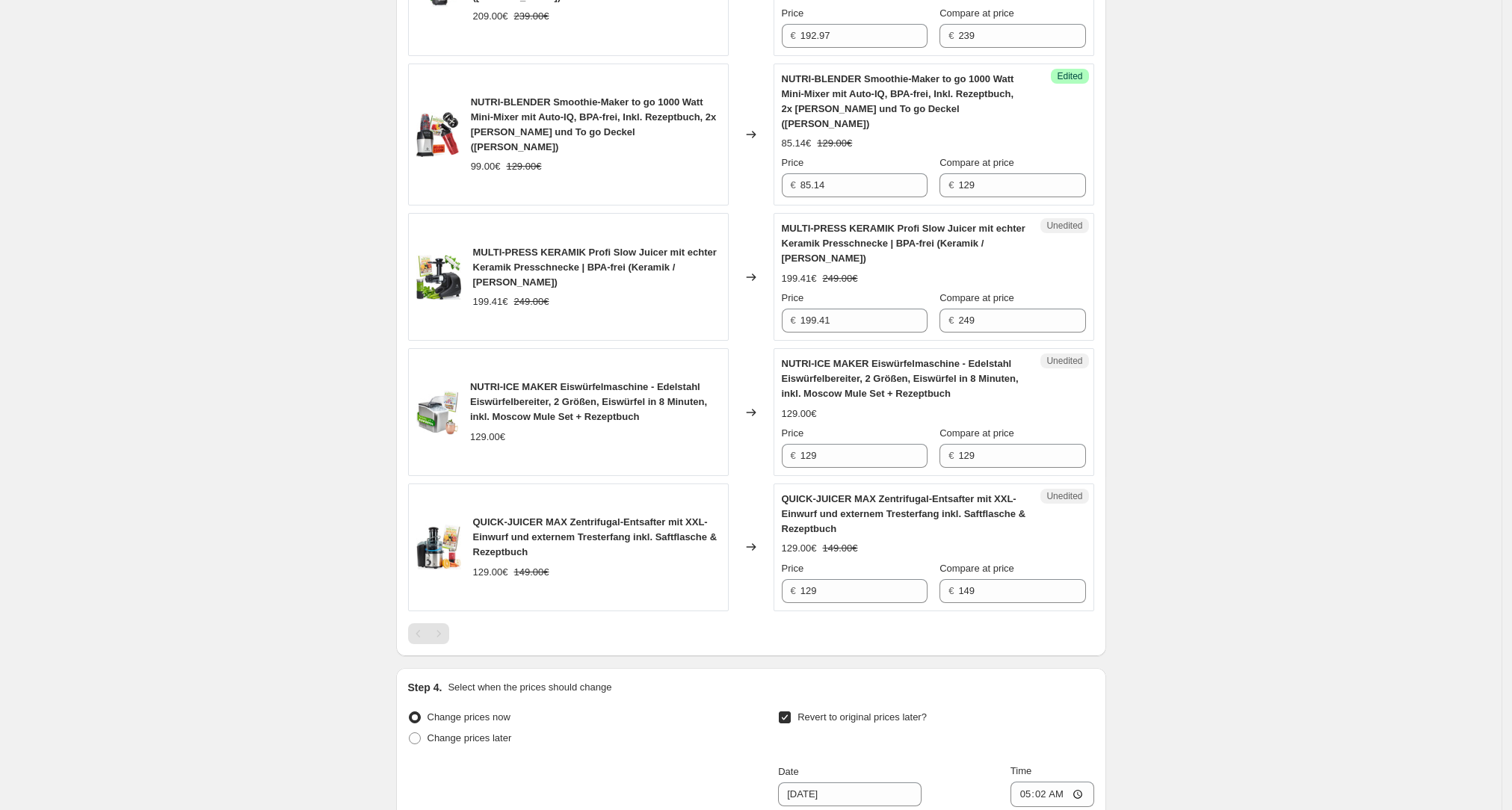
scroll to position [1889, 0]
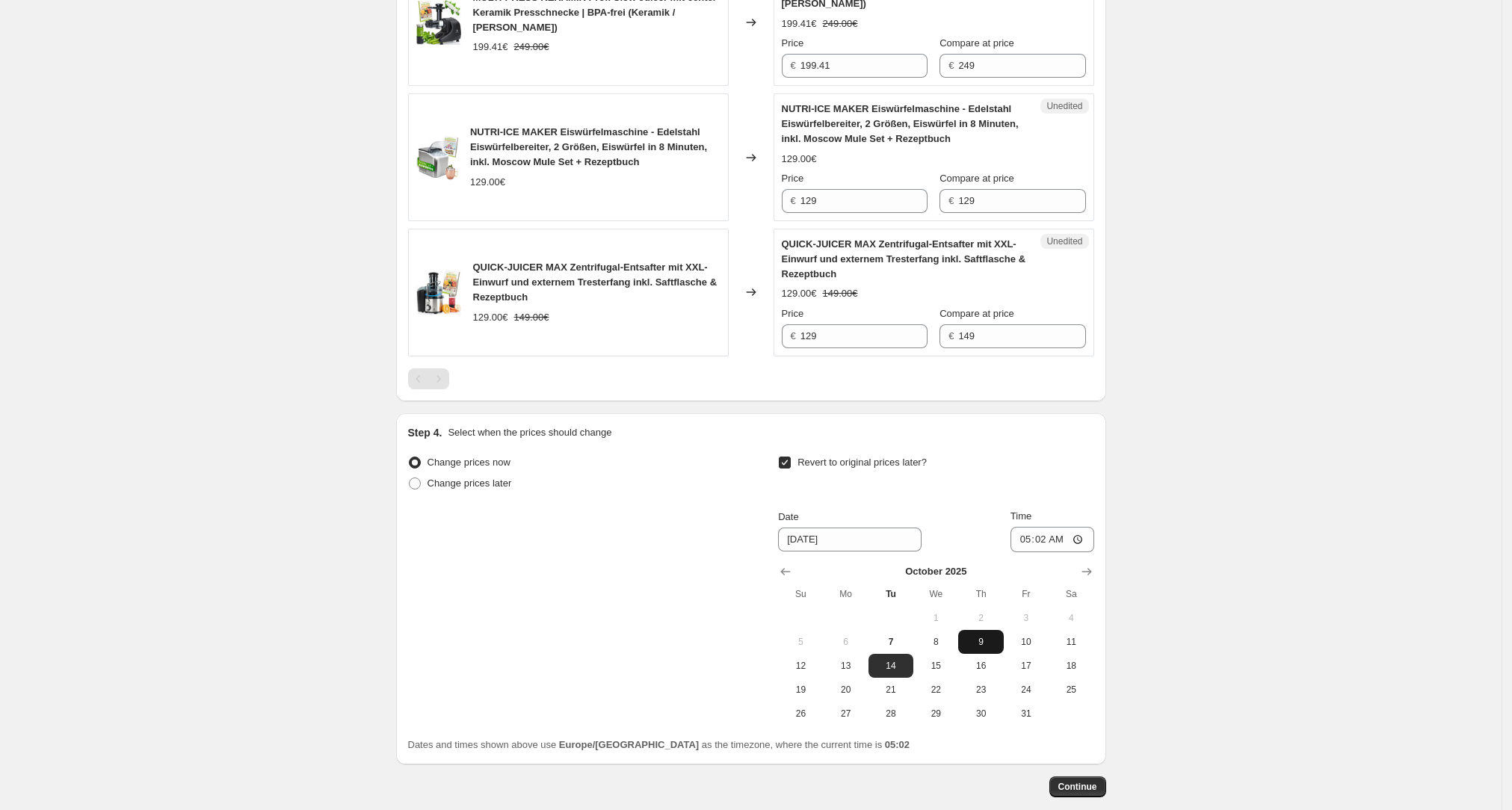
click at [611, 282] on button "9" at bounding box center [980, 642] width 45 height 24
type input "10/9/2025"
click at [611, 282] on input "05:02" at bounding box center [1052, 539] width 84 height 26
type input "00:01"
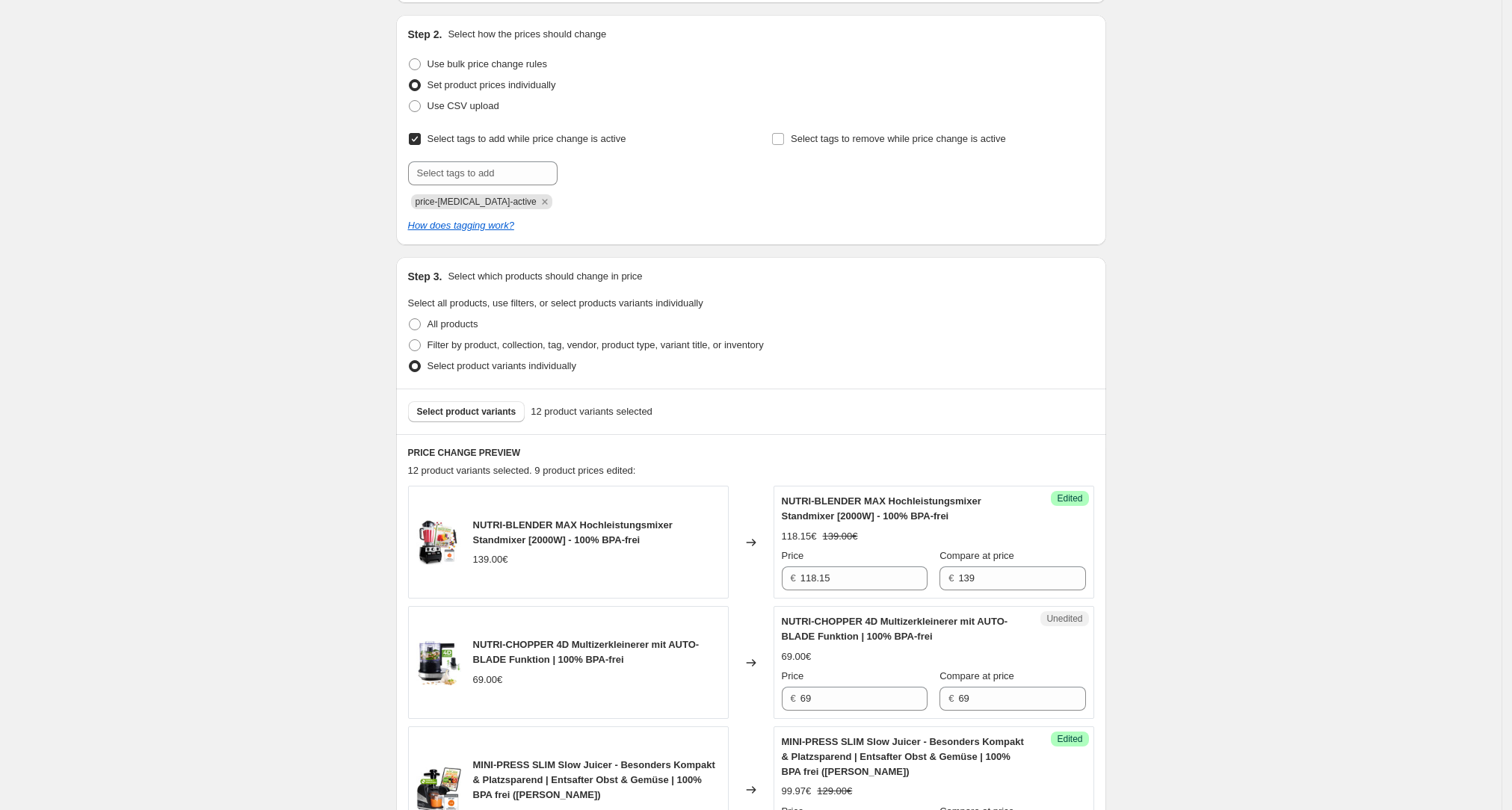
scroll to position [0, 0]
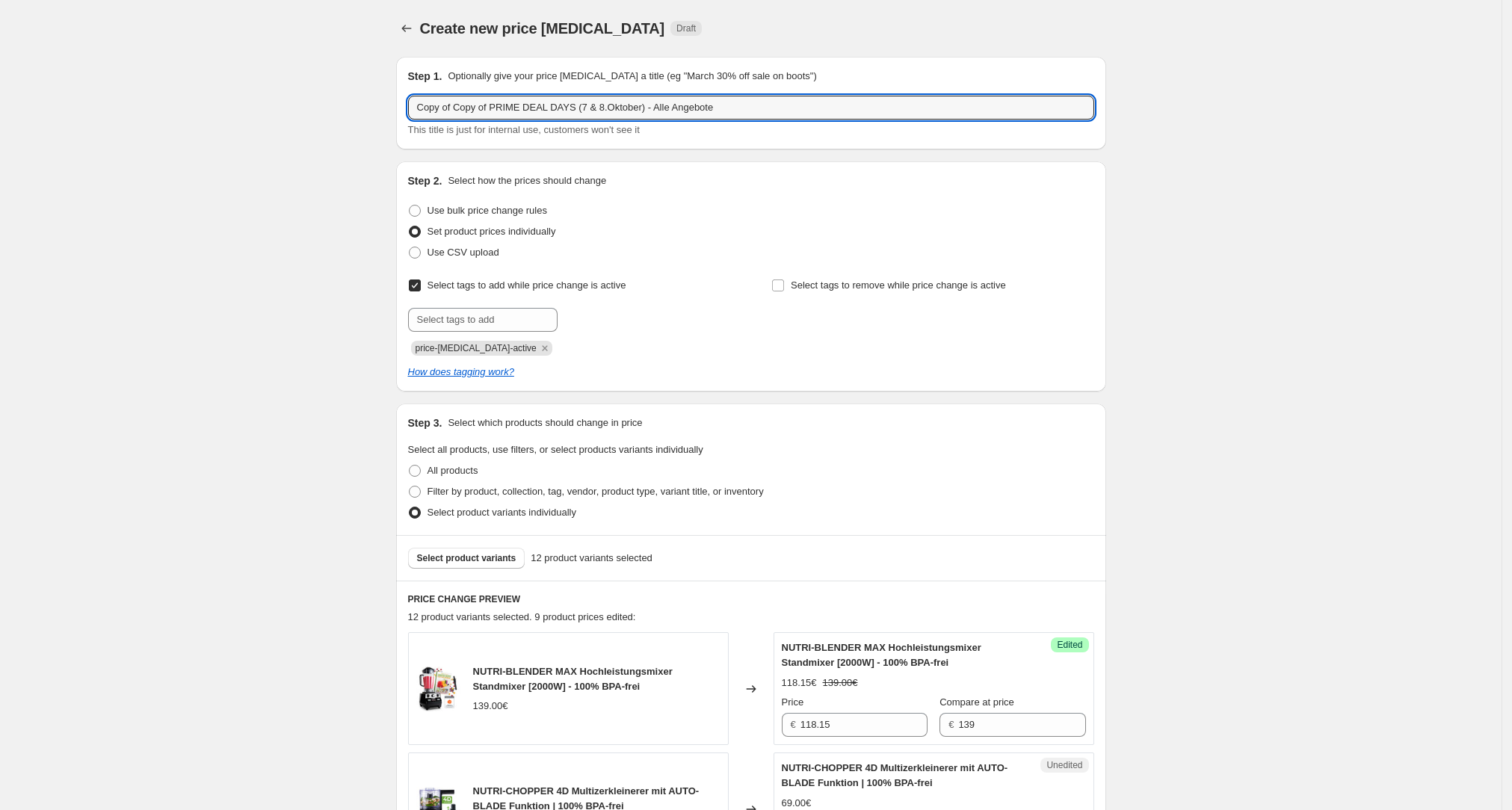
drag, startPoint x: 489, startPoint y: 105, endPoint x: 356, endPoint y: 111, distance: 133.1
click at [568, 109] on input "PRIME DEAL DAYS (7 & 8.Oktober) - Alle Angebote" at bounding box center [752, 108] width 686 height 24
type input "PRIME DEAL DAYS (7 & 8.Oktober 2025) - Alle Angebote"
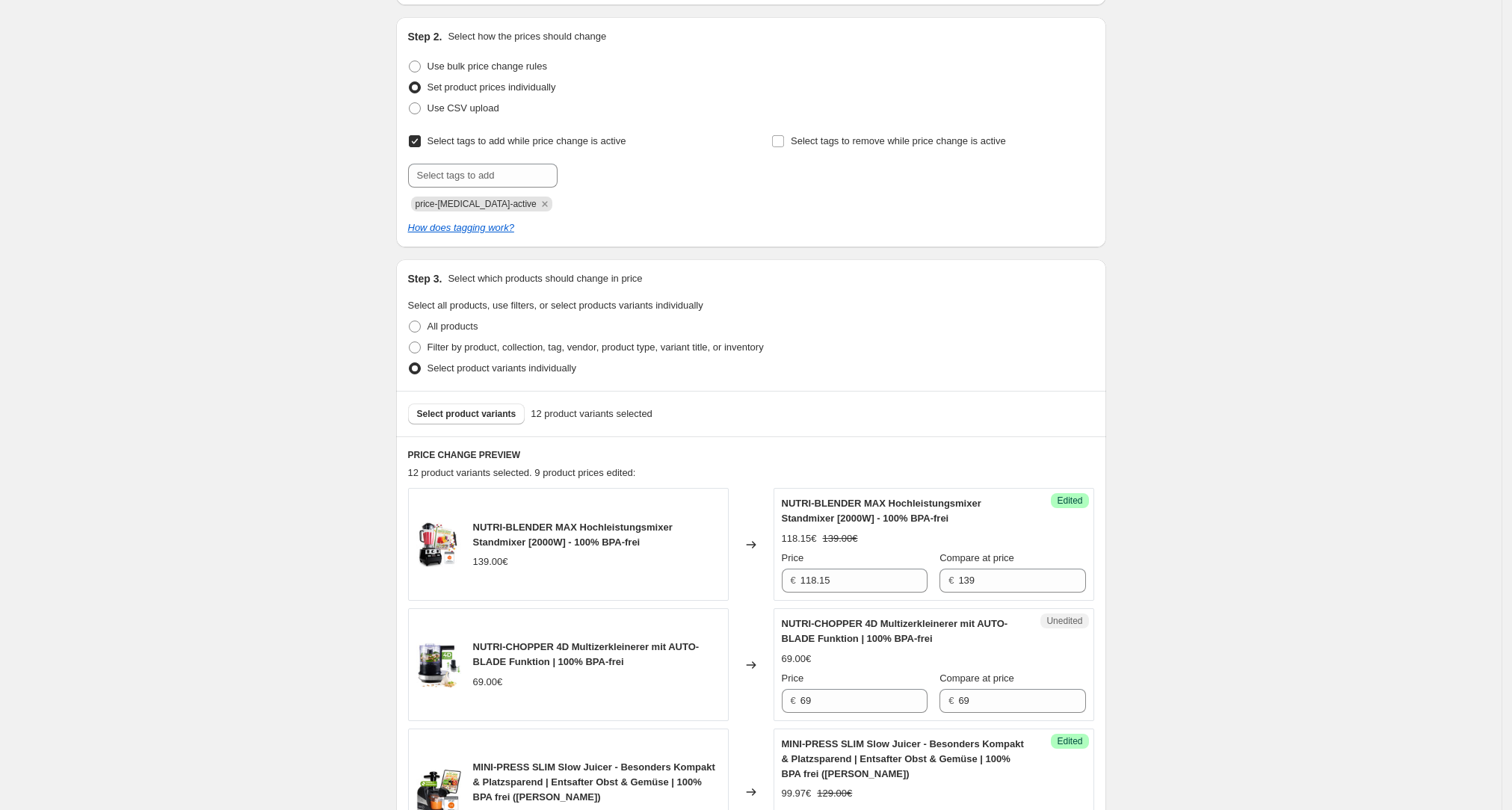
scroll to position [14, 0]
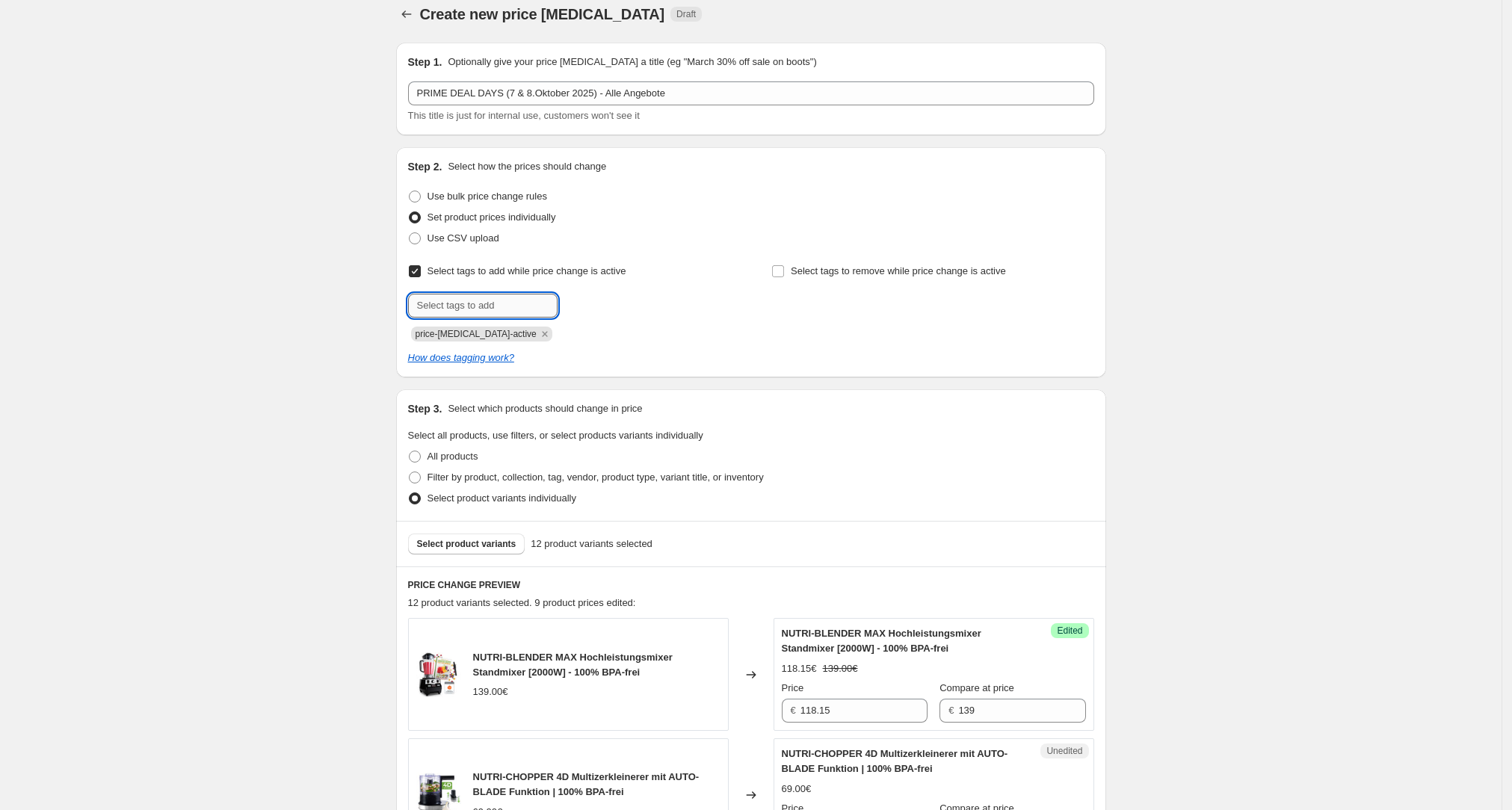
click at [501, 282] on input "text" at bounding box center [483, 306] width 150 height 24
type input "PRIME DAY ANGEBOT"
click at [611, 276] on span "Select tags to remove while price change is active" at bounding box center [897, 271] width 215 height 11
click at [611, 277] on input "Select tags to remove while price change is active" at bounding box center [777, 271] width 12 height 12
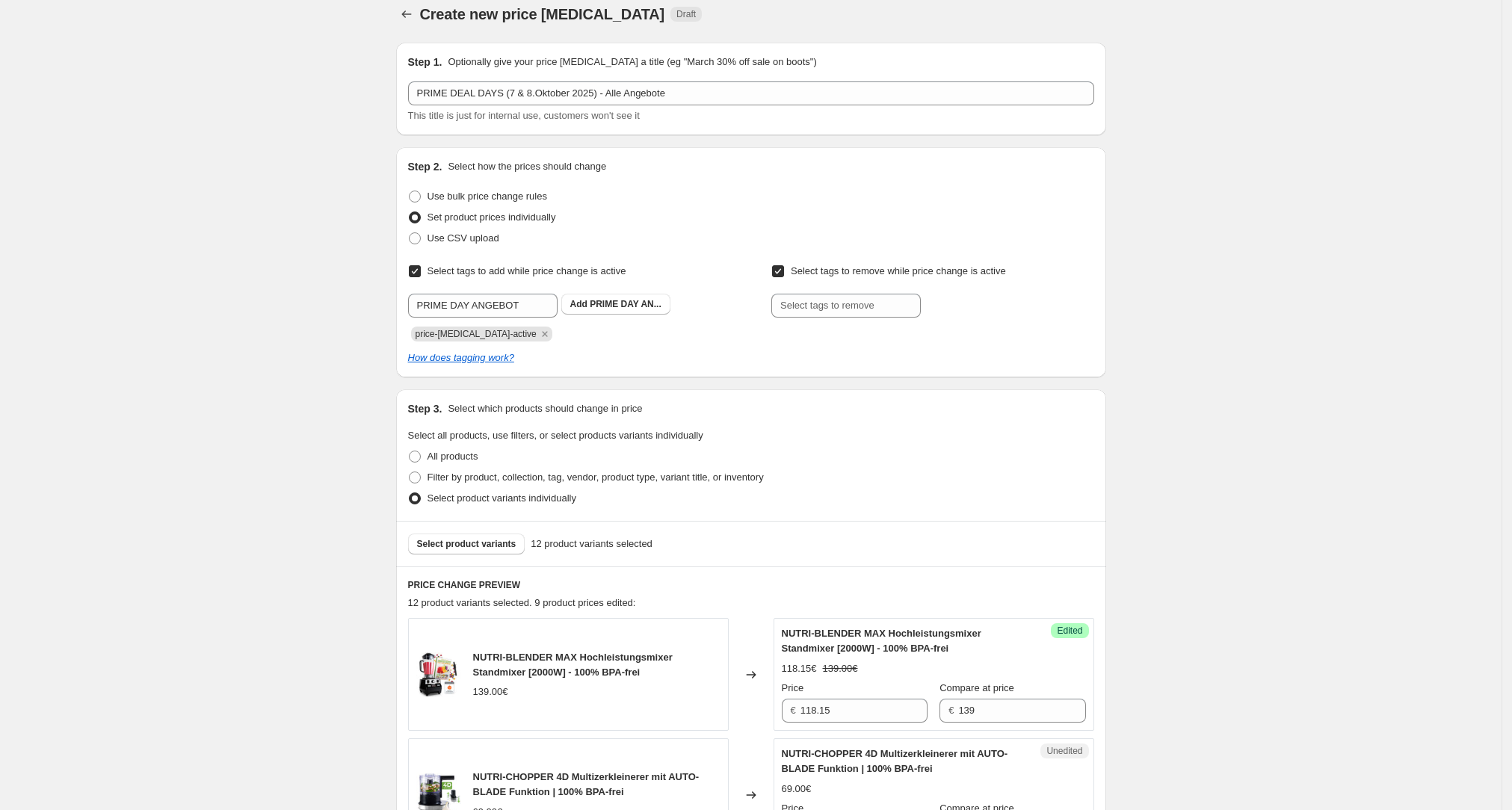
click at [611, 276] on span "Select tags to remove while price change is active" at bounding box center [897, 271] width 215 height 11
click at [611, 277] on input "Select tags to remove while price change is active" at bounding box center [777, 271] width 12 height 12
checkbox input "false"
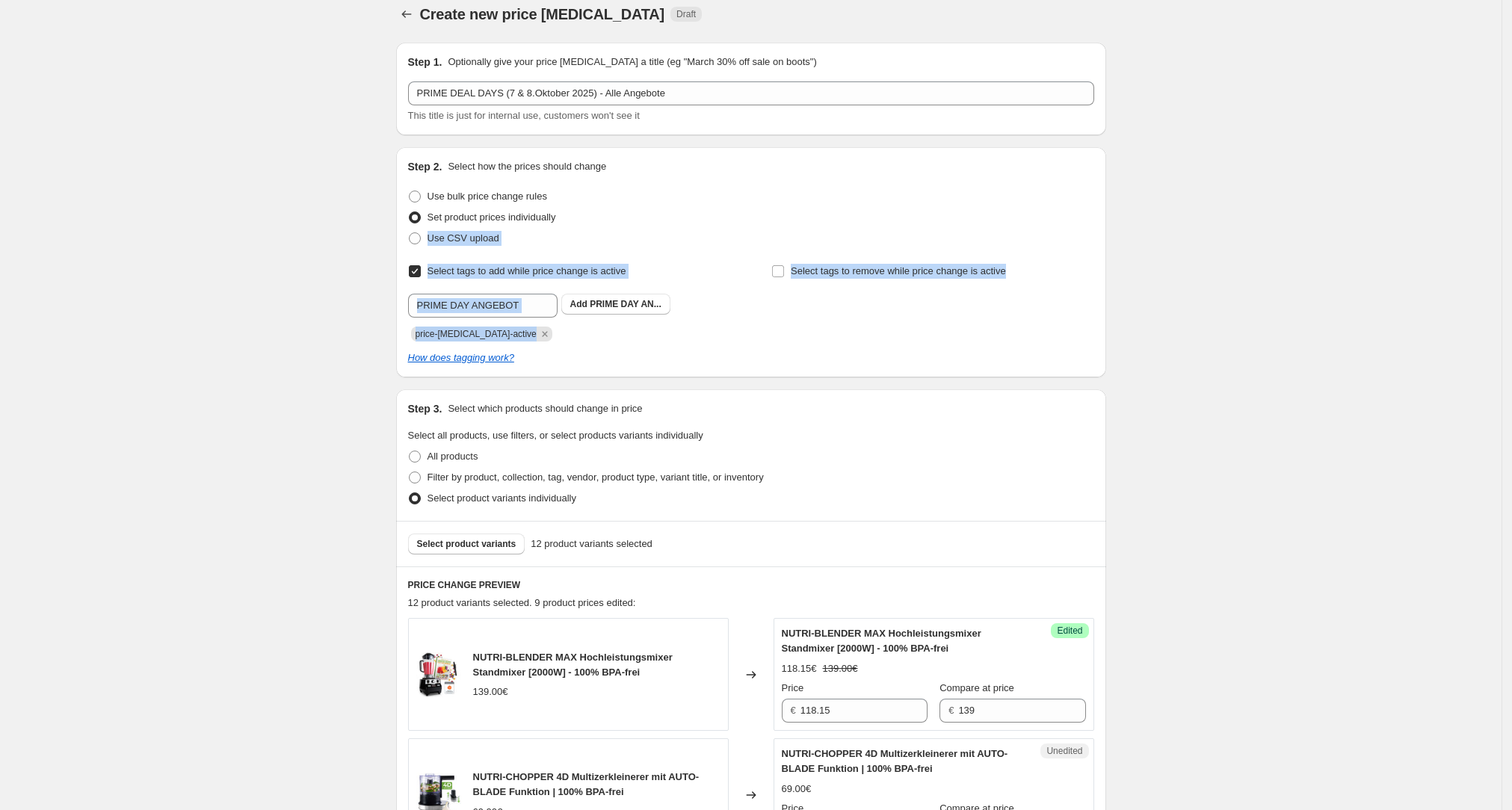
drag, startPoint x: 1510, startPoint y: 222, endPoint x: 1502, endPoint y: 257, distance: 35.9
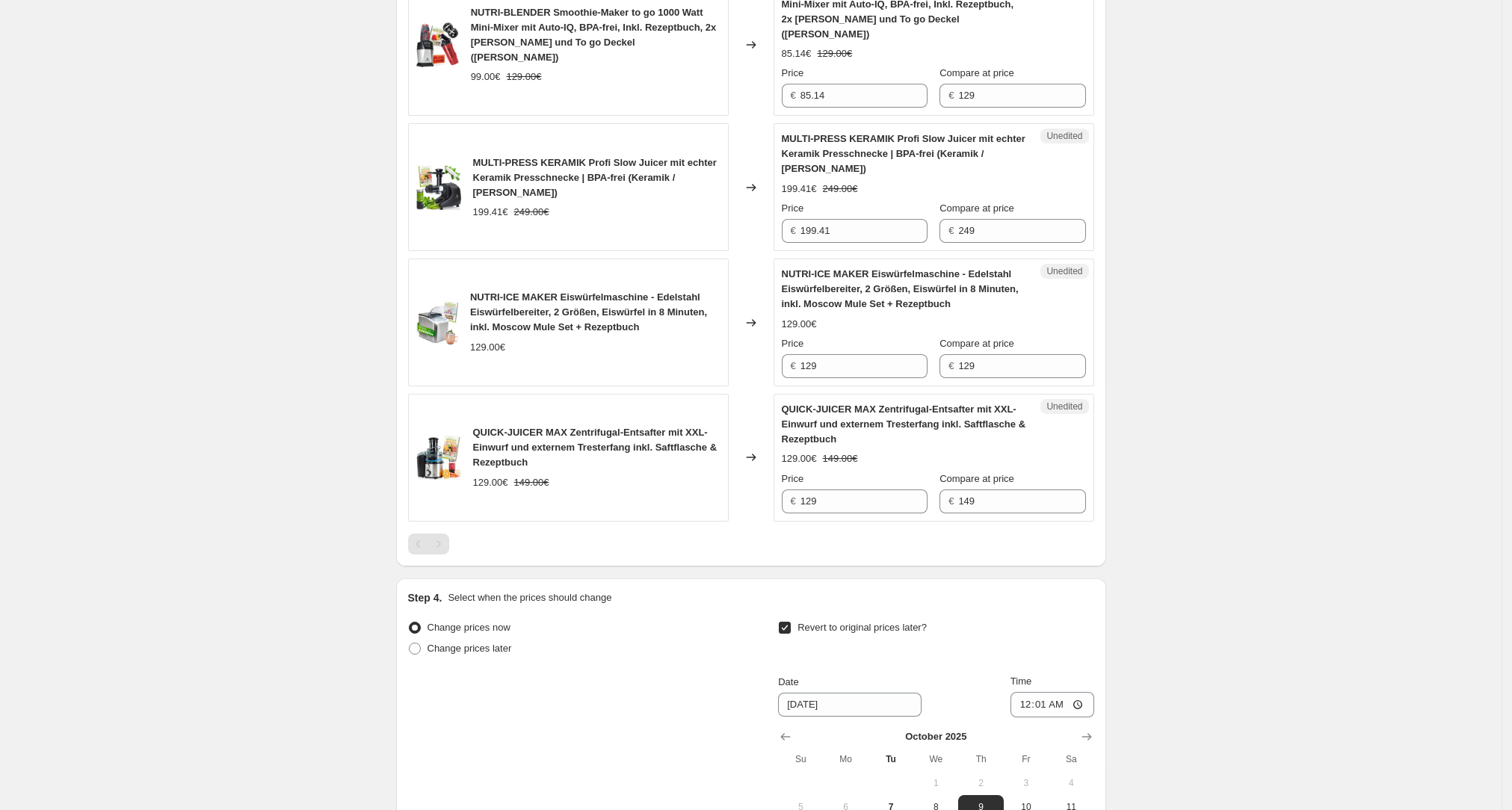
scroll to position [1701, 0]
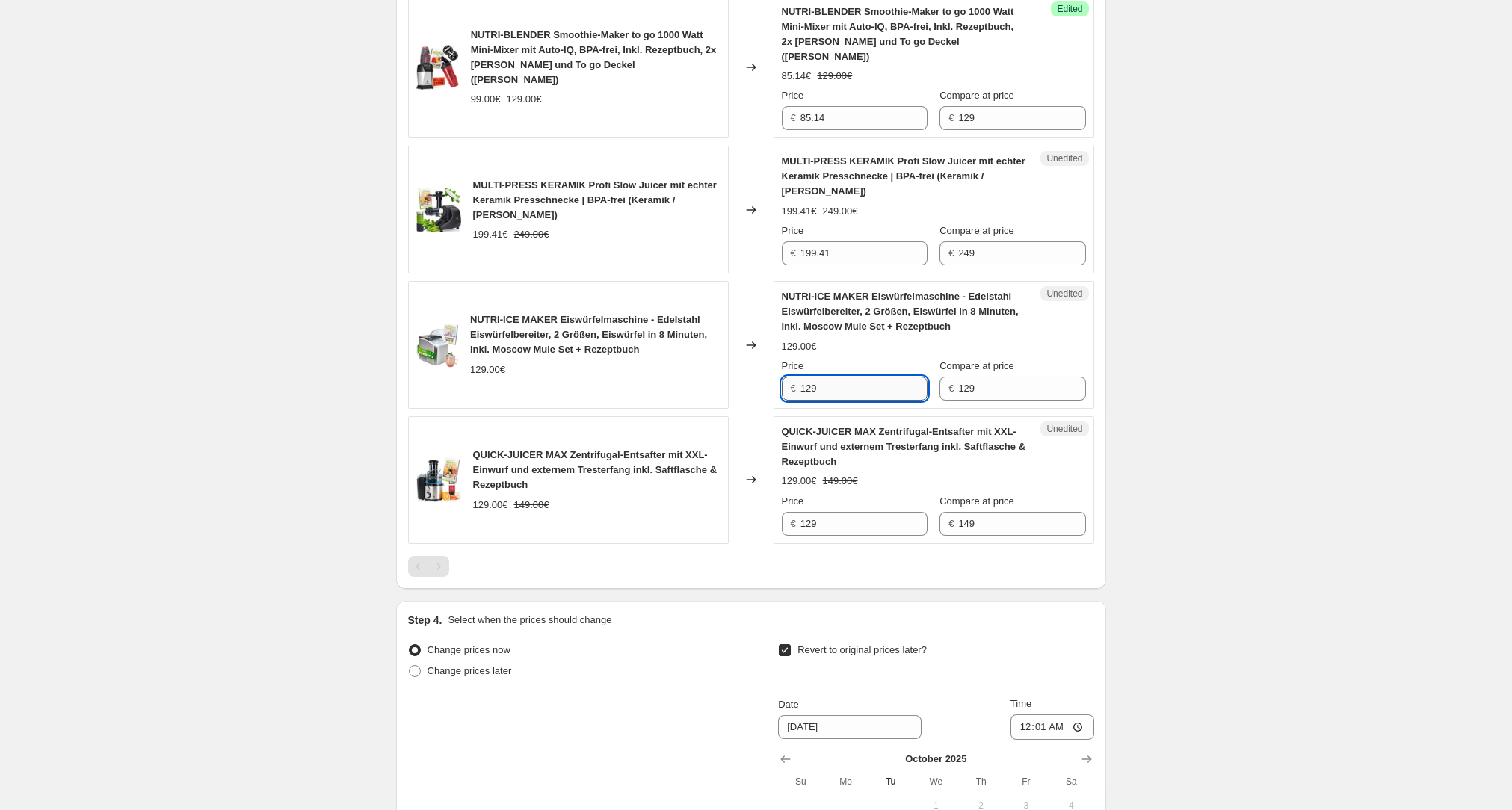
click at [611, 282] on input "129" at bounding box center [864, 389] width 127 height 24
drag, startPoint x: 846, startPoint y: 321, endPoint x: 780, endPoint y: 318, distance: 66.1
click at [611, 282] on div "Unedited NUTRI-ICE MAKER Eiswürfelmaschine - Edelstahl Eiswürfelbereiter, 2 Grö…" at bounding box center [934, 345] width 321 height 128
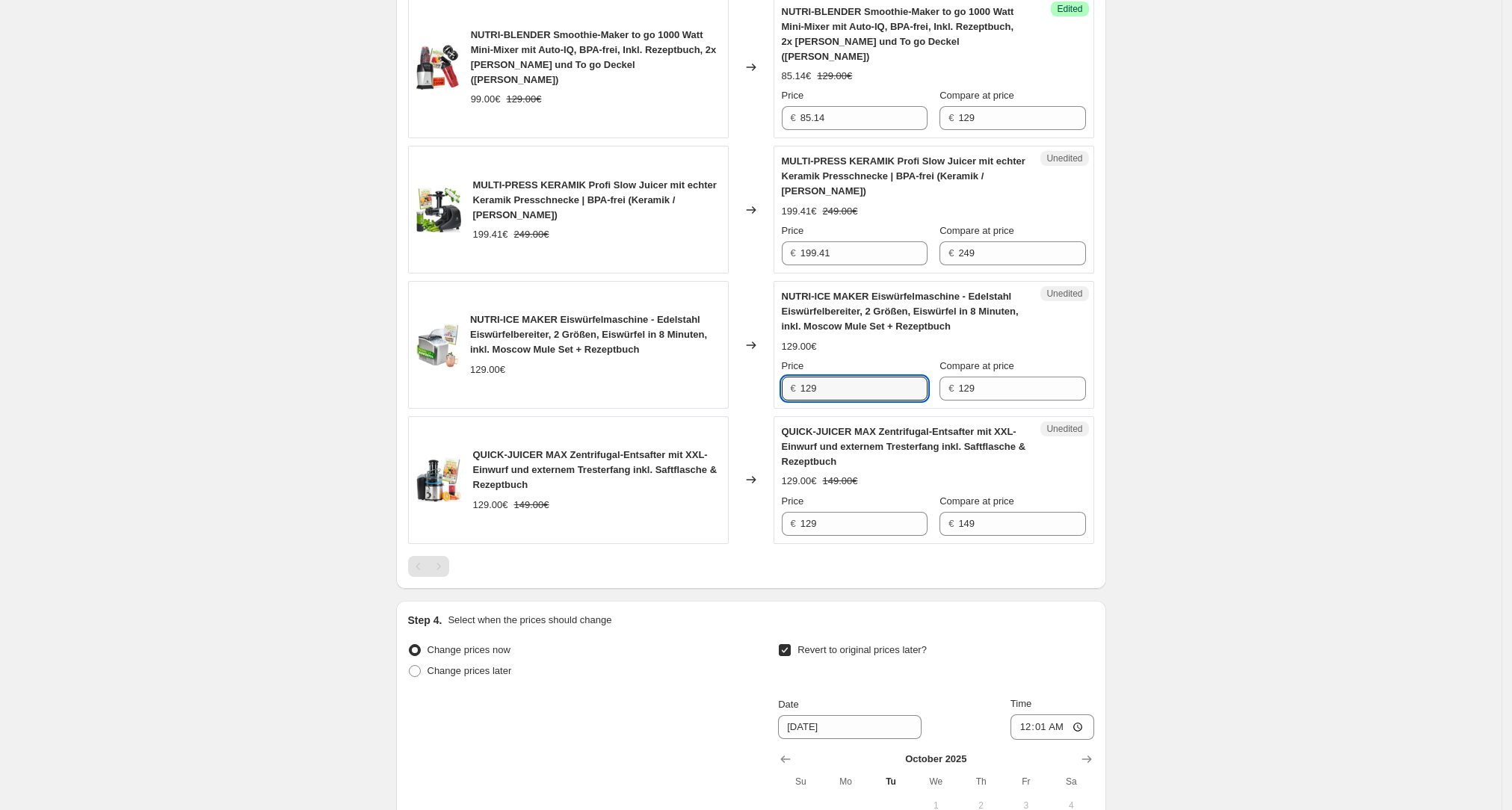
paste input "09,64"
click at [611, 282] on input "109,64" at bounding box center [864, 389] width 127 height 24
type input "109.64"
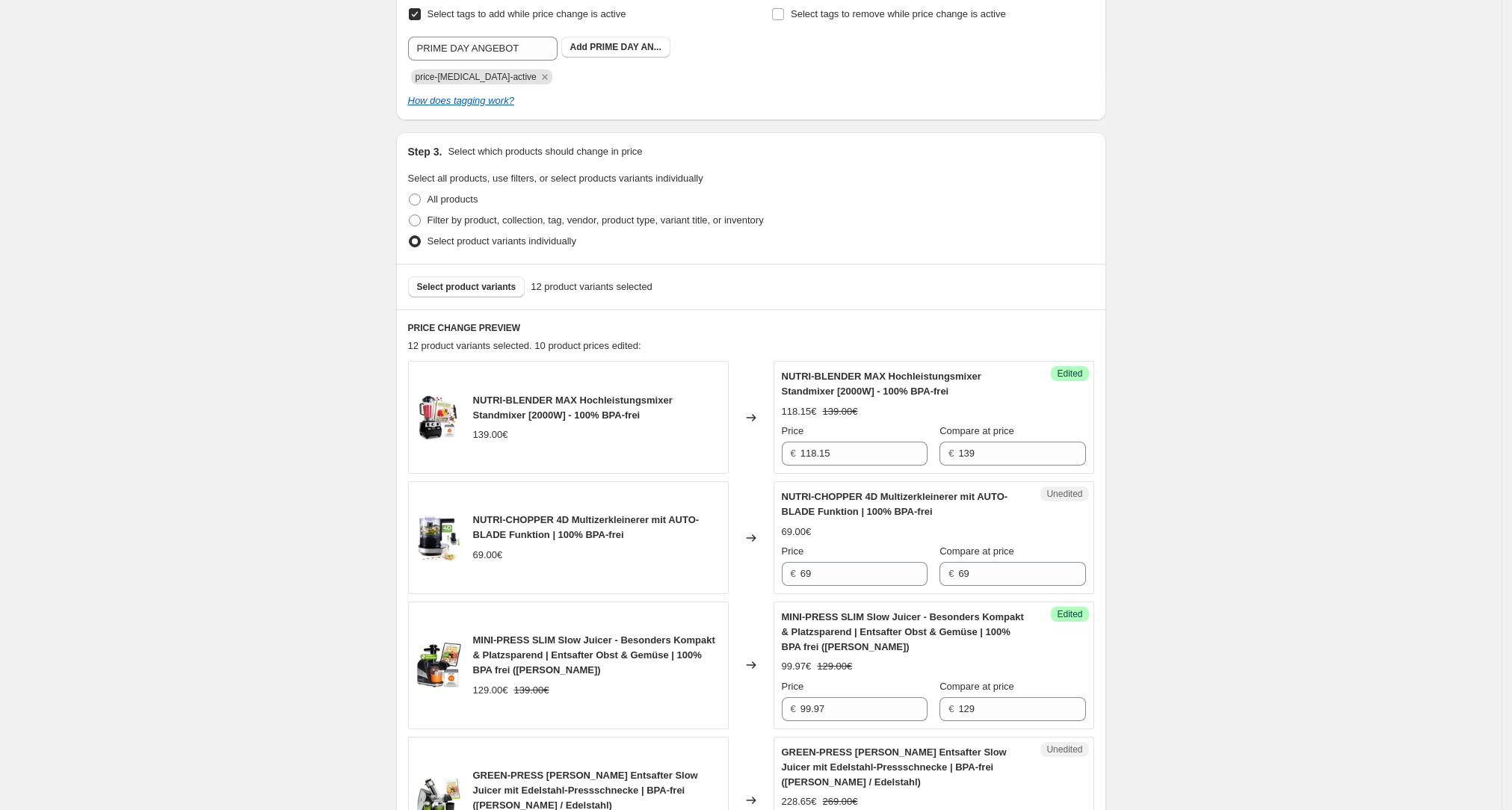
scroll to position [480, 0]
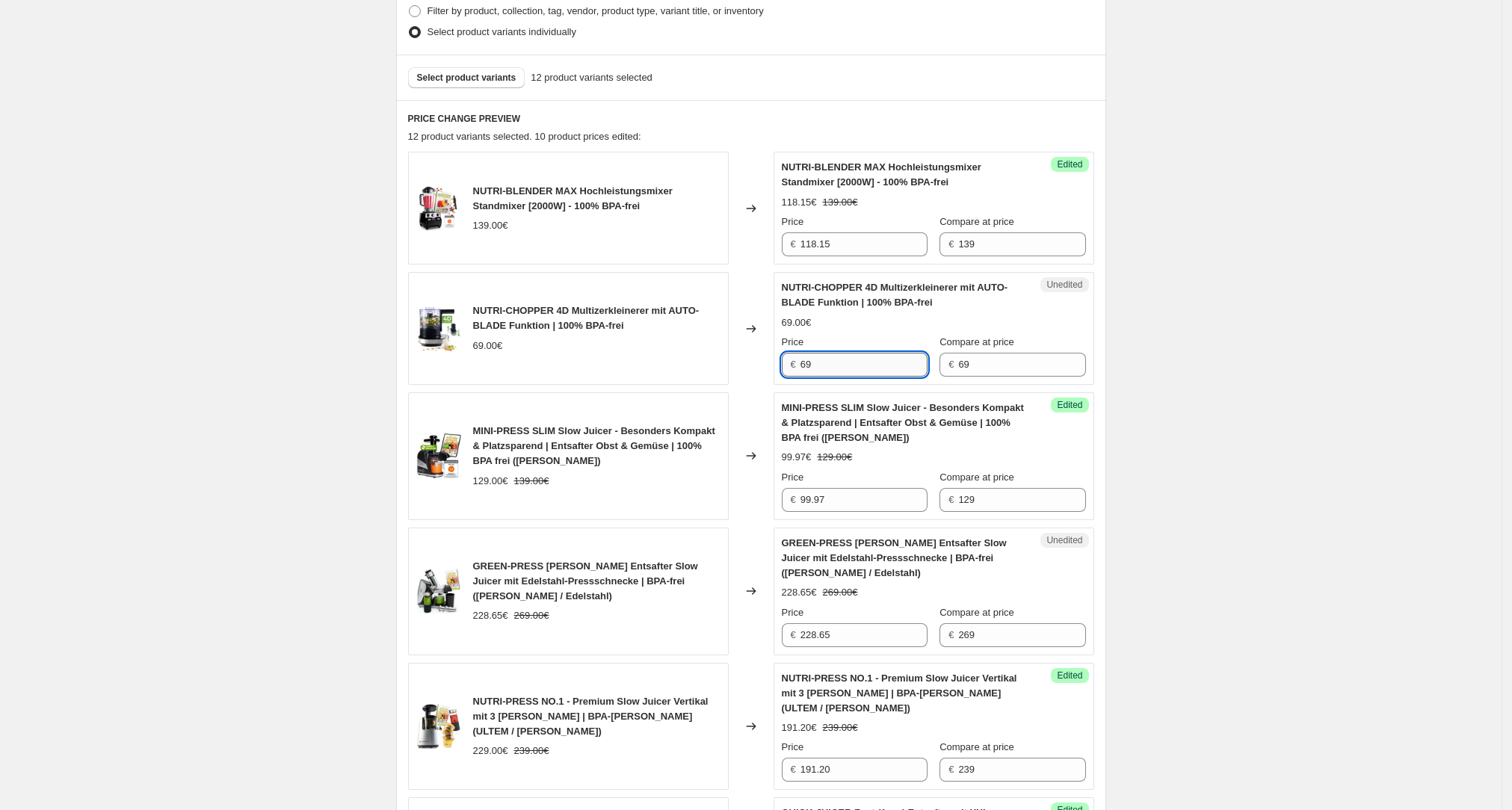
click at [611, 282] on input "69" at bounding box center [864, 365] width 127 height 24
drag, startPoint x: 843, startPoint y: 366, endPoint x: 719, endPoint y: 366, distance: 124.0
click at [611, 282] on div "NUTRI-CHOPPER 4D Multizerkleinerer mit AUTO-BLADE Funktion | 100% BPA-frei 69.0…" at bounding box center [752, 329] width 686 height 113
paste input "58,65"
click at [611, 282] on input "58,65" at bounding box center [864, 365] width 127 height 24
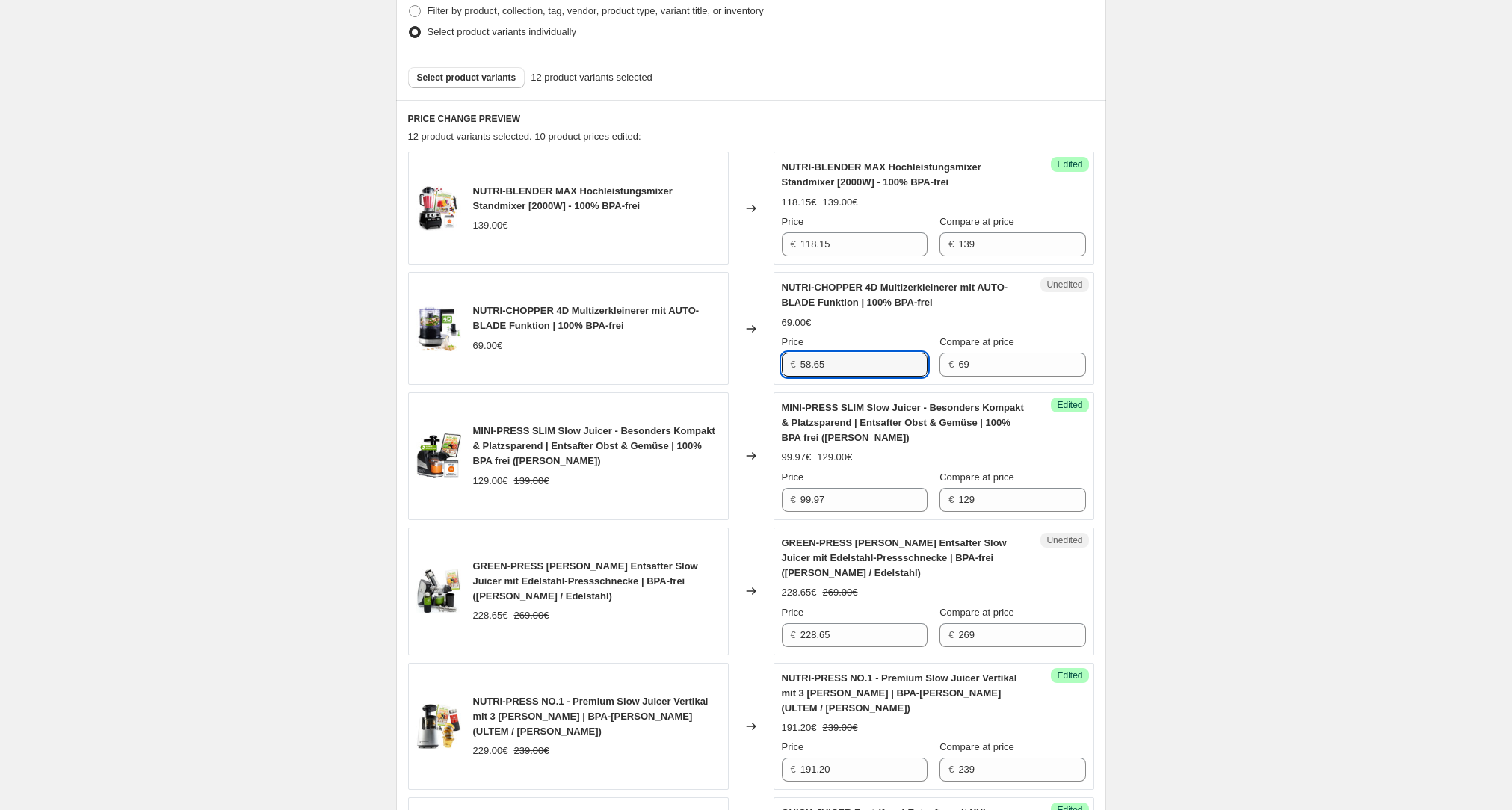
type input "58.65"
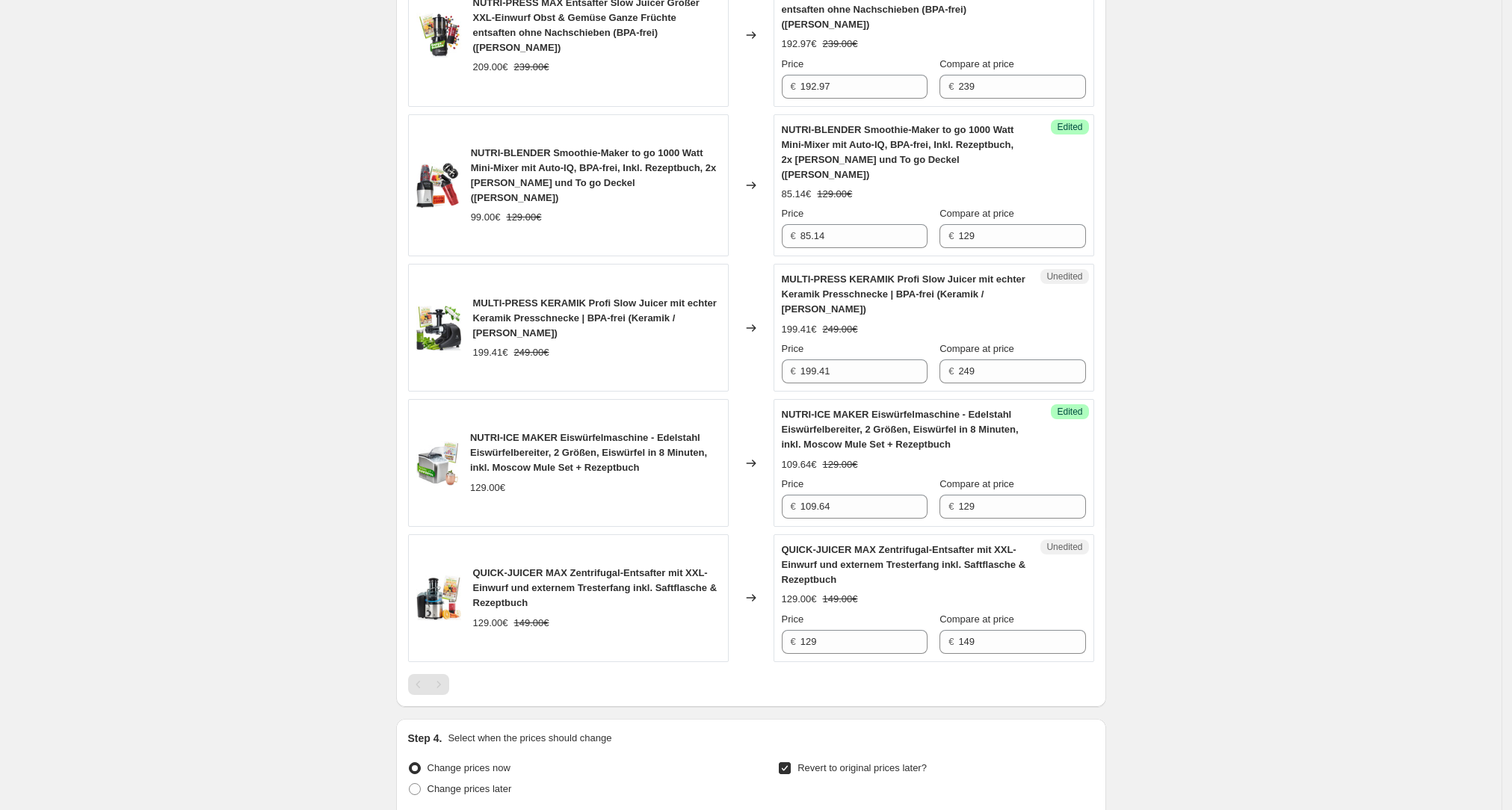
scroll to position [1620, 0]
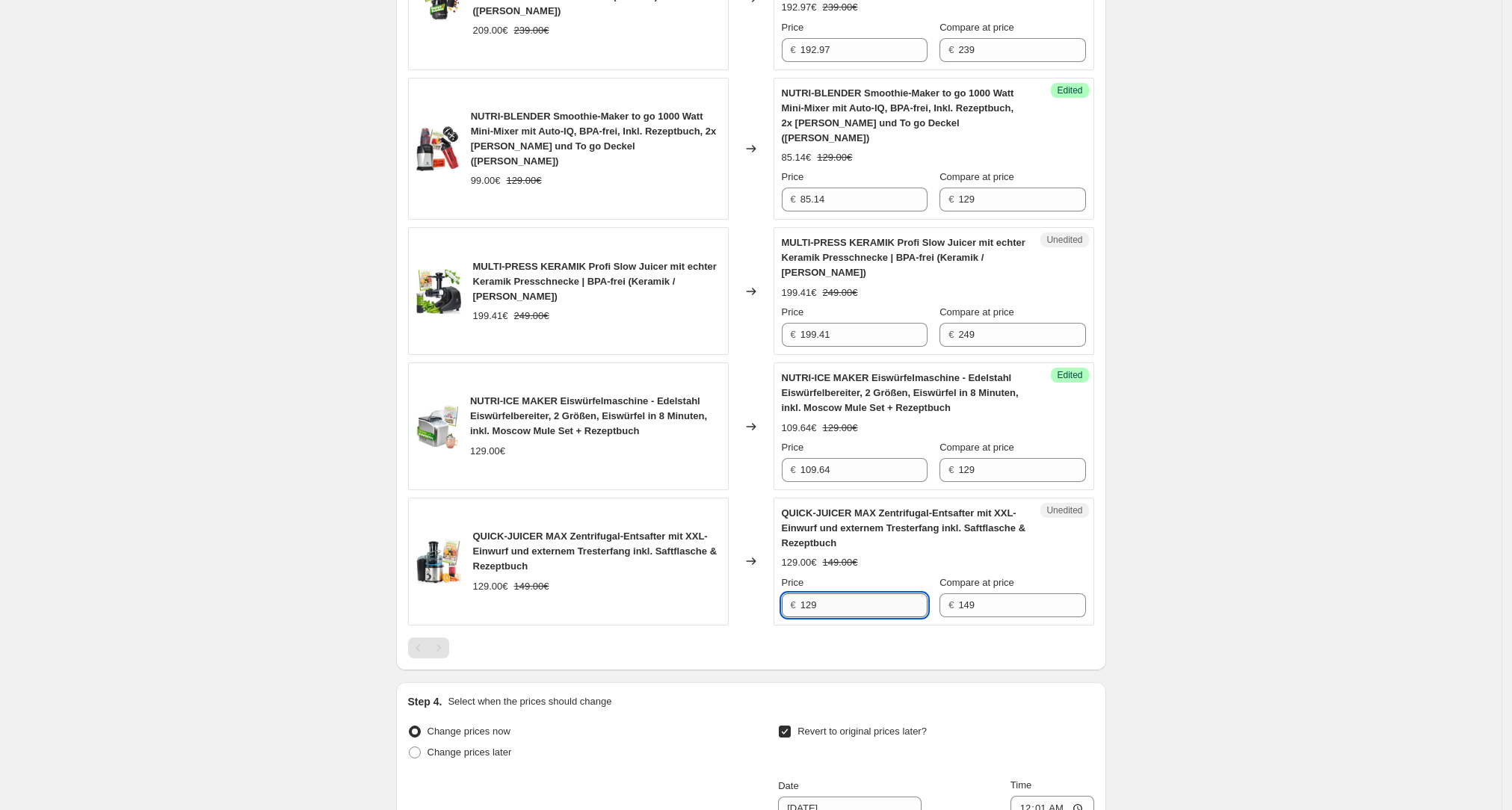
click at [611, 282] on input "129" at bounding box center [864, 605] width 127 height 24
paste input "2,55"
click at [611, 282] on input "122,55" at bounding box center [864, 605] width 127 height 24
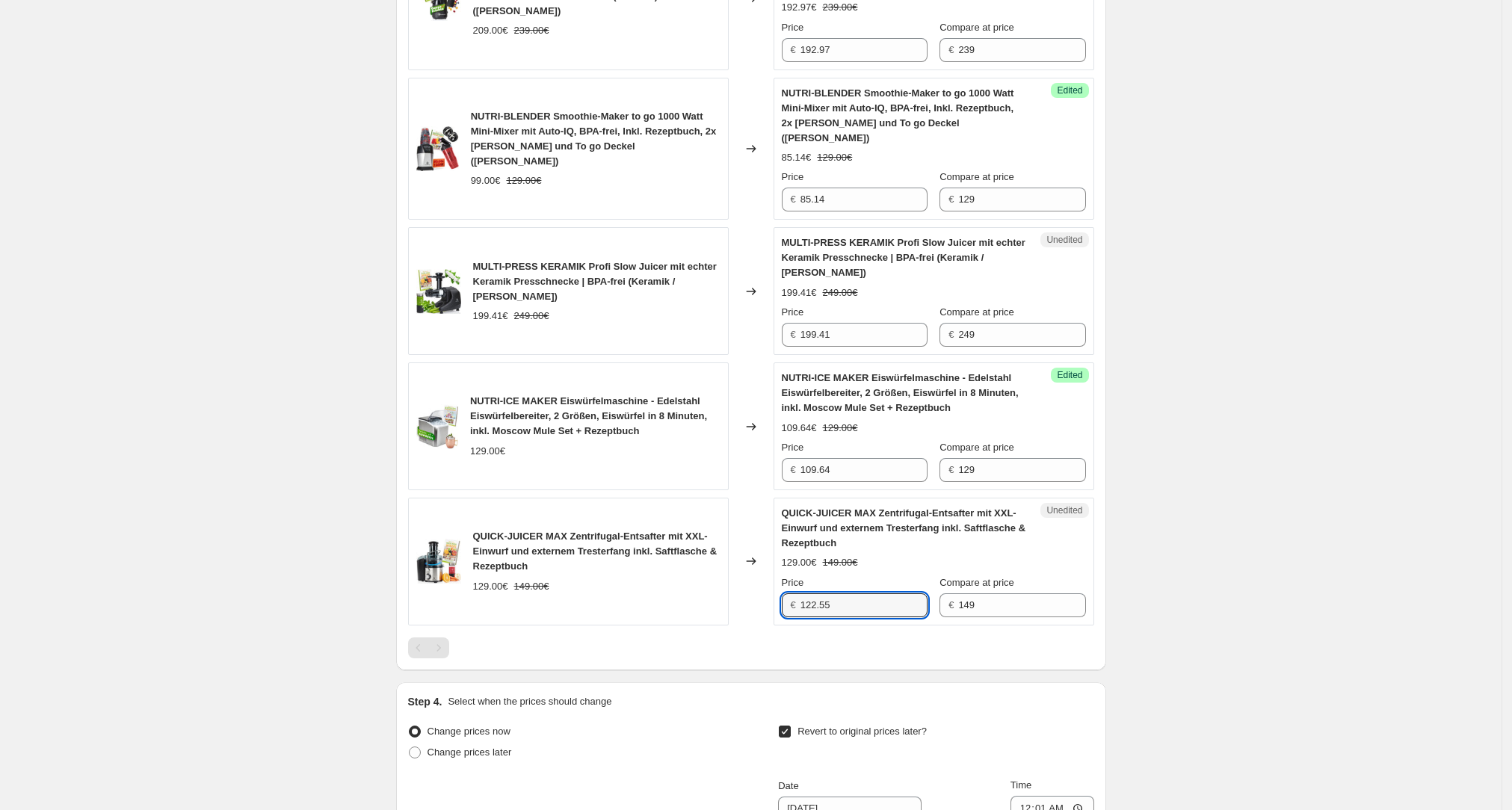
type input "122.55"
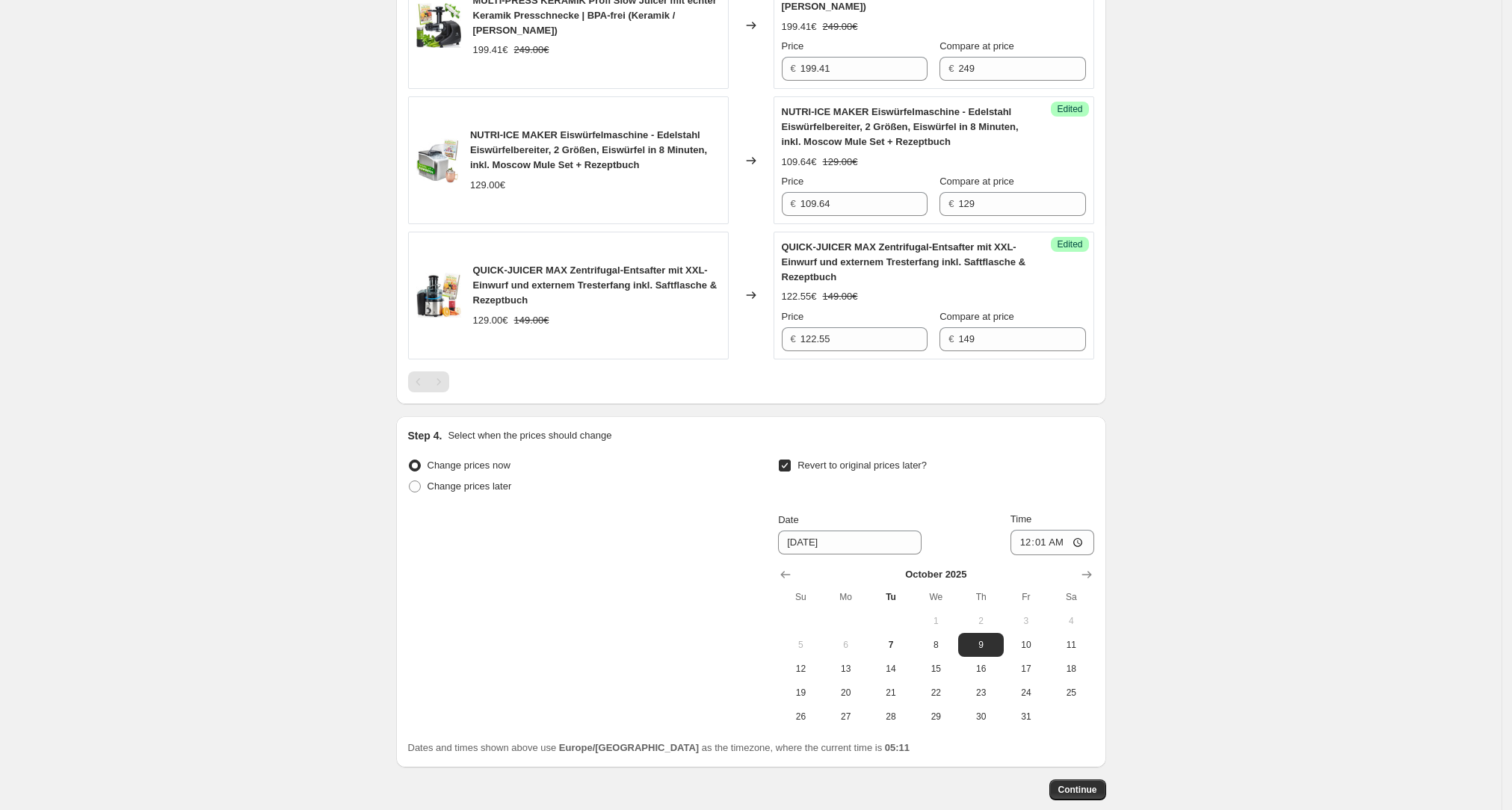
scroll to position [1889, 0]
click at [611, 282] on button "Continue" at bounding box center [1077, 787] width 57 height 21
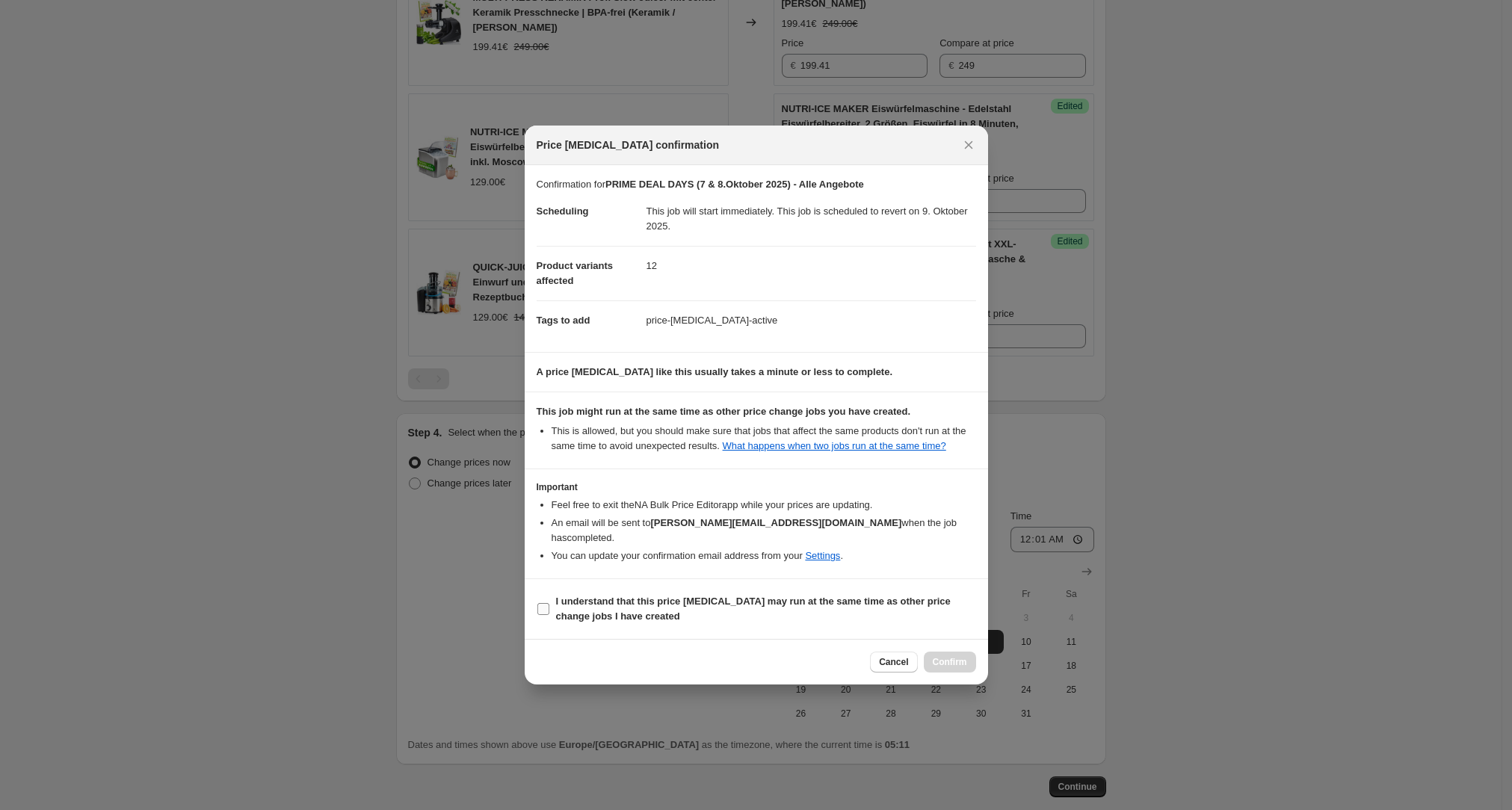
click at [611, 282] on b "I understand that this price change job may run at the same time as other price…" at bounding box center [753, 608] width 395 height 26
click at [549, 282] on input "I understand that this price change job may run at the same time as other price…" at bounding box center [543, 609] width 12 height 12
checkbox input "true"
click at [611, 282] on span "Confirm" at bounding box center [950, 661] width 35 height 12
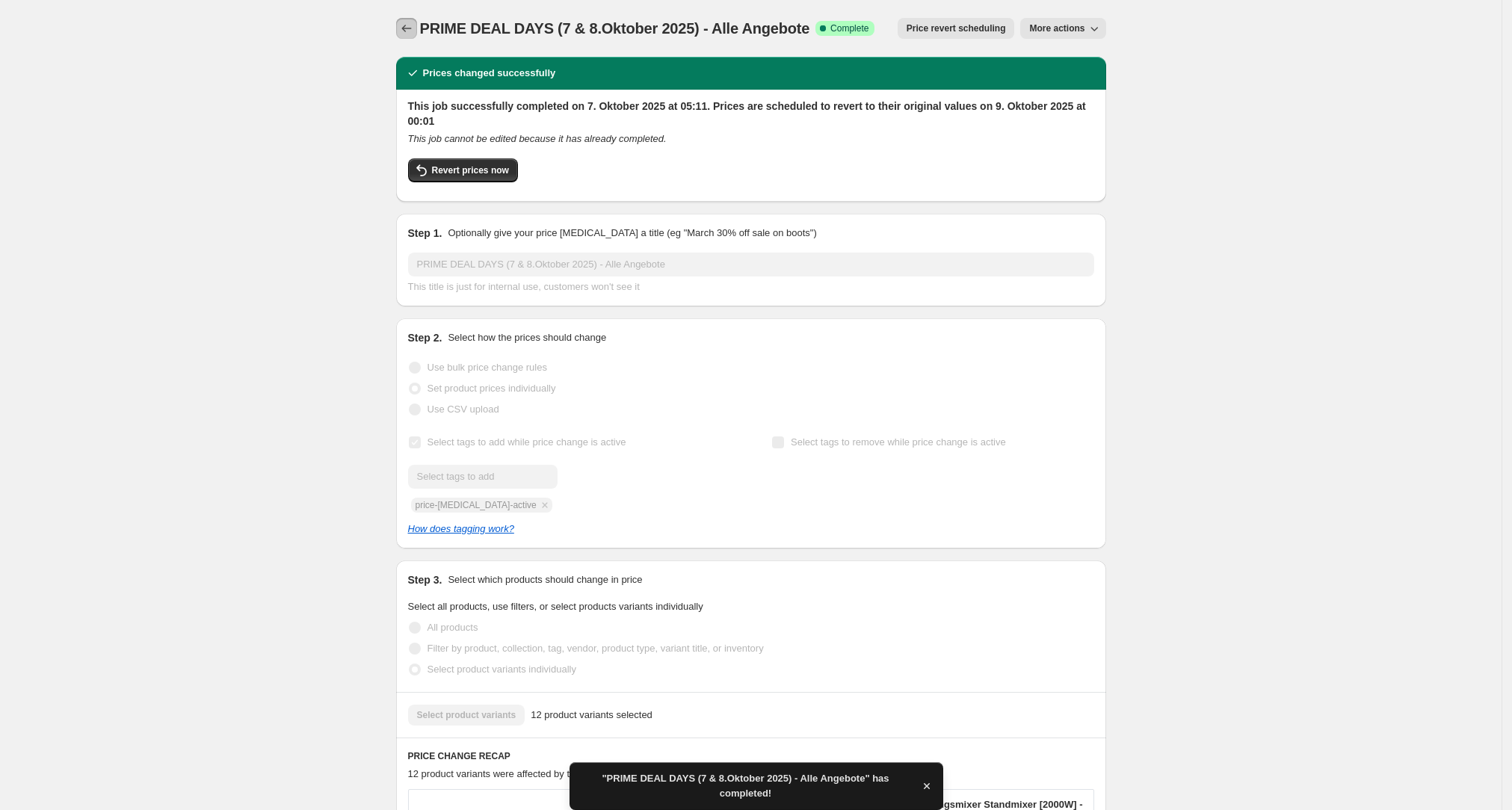
click at [412, 31] on icon "Price change jobs" at bounding box center [406, 28] width 15 height 15
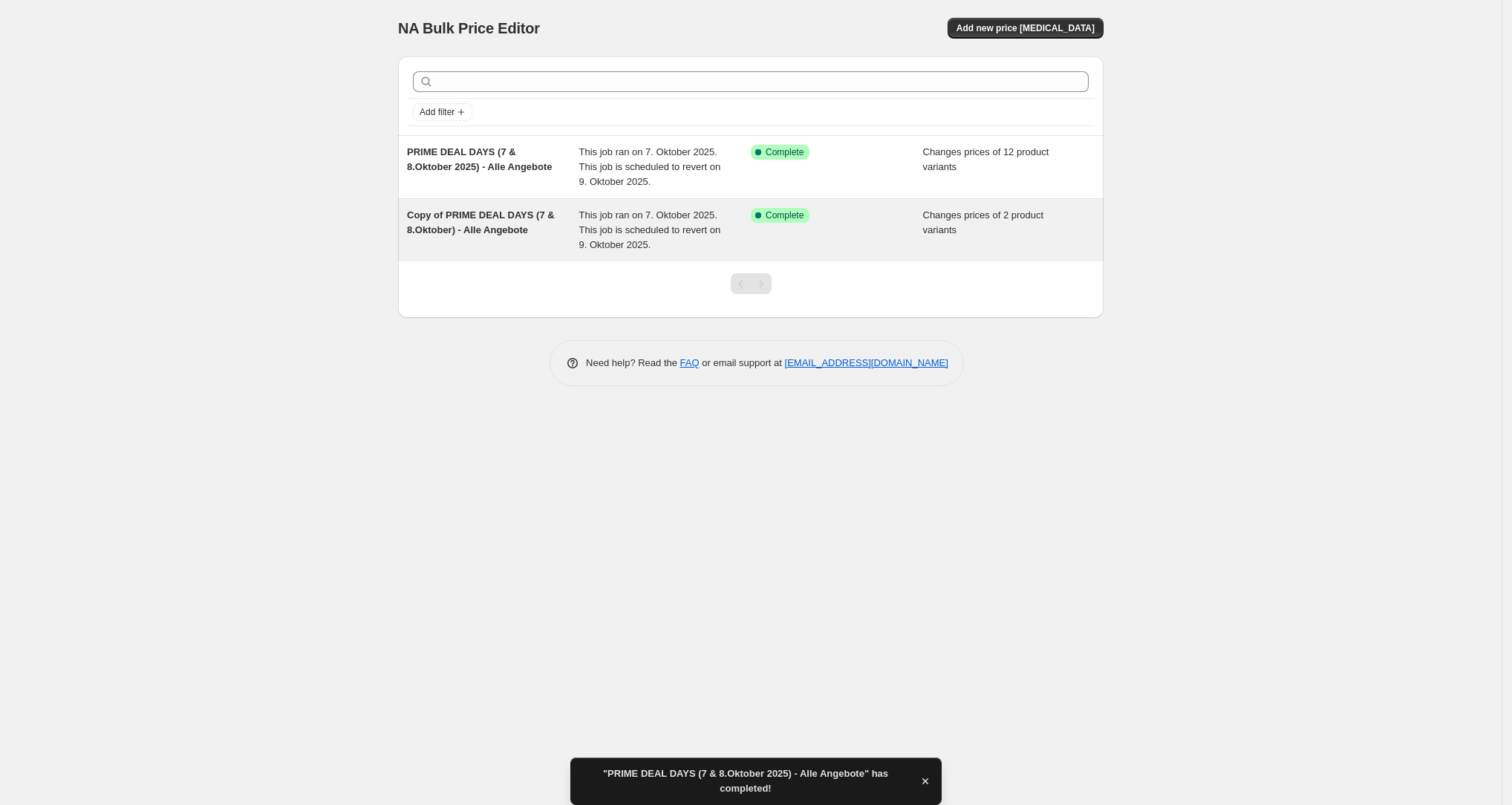
click at [608, 242] on div "This job ran on 7. Oktober 2025. This job is scheduled to revert on 9. Oktober …" at bounding box center [665, 230] width 172 height 45
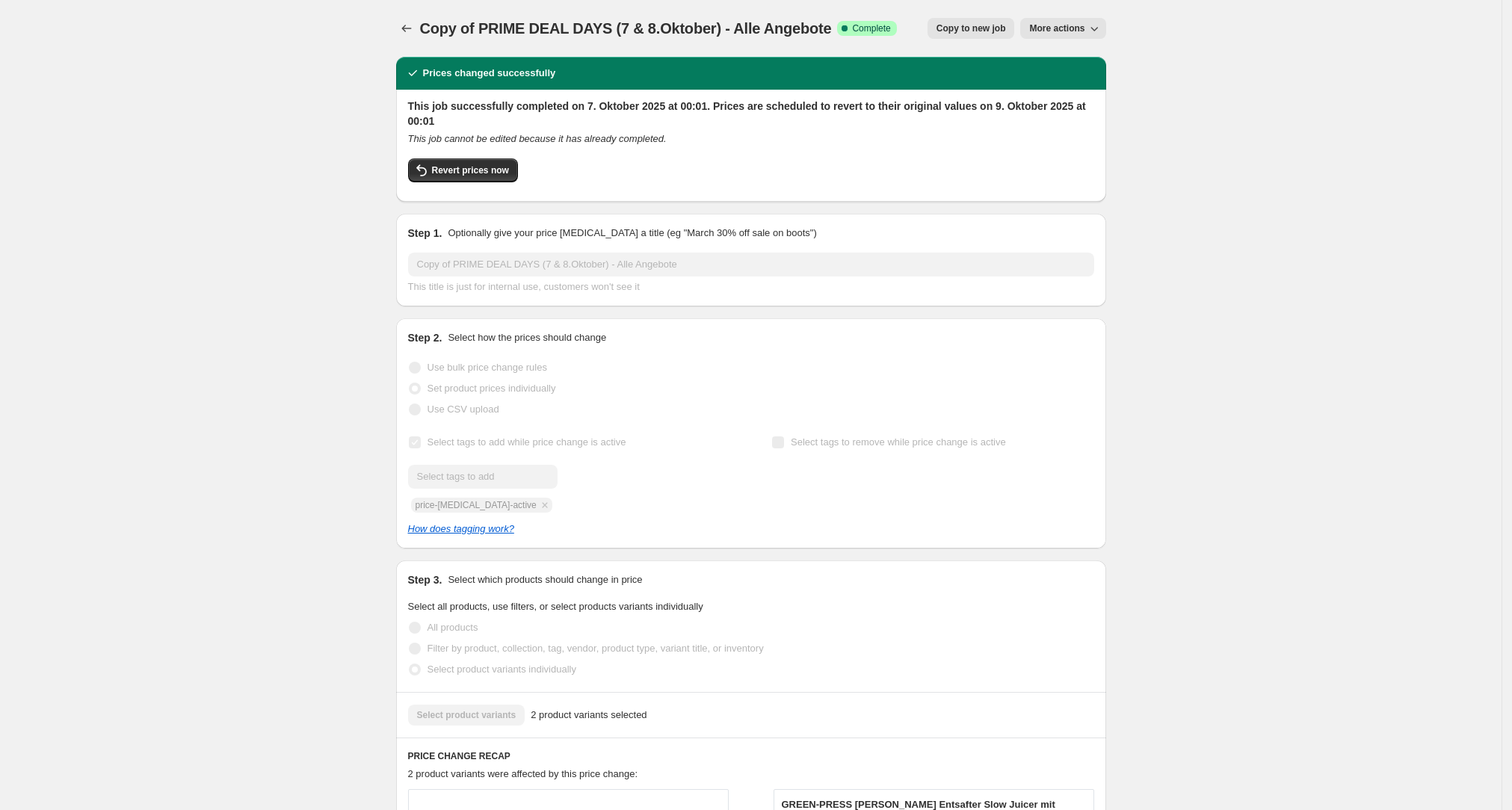
click at [611, 36] on button "More actions" at bounding box center [1063, 28] width 85 height 21
click at [611, 109] on span "Delete job" at bounding box center [1086, 110] width 98 height 15
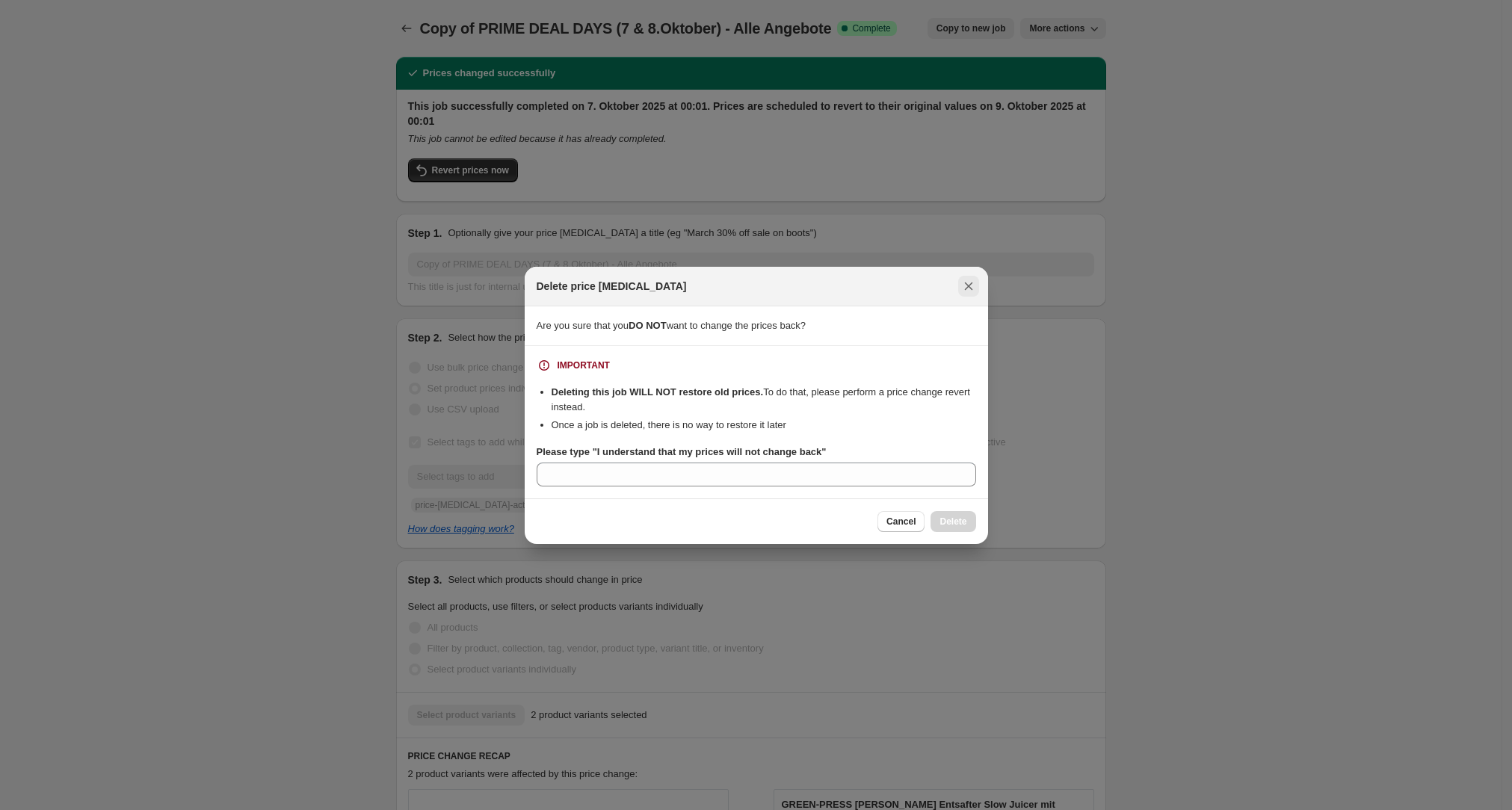
click at [611, 282] on icon "Close" at bounding box center [968, 286] width 15 height 15
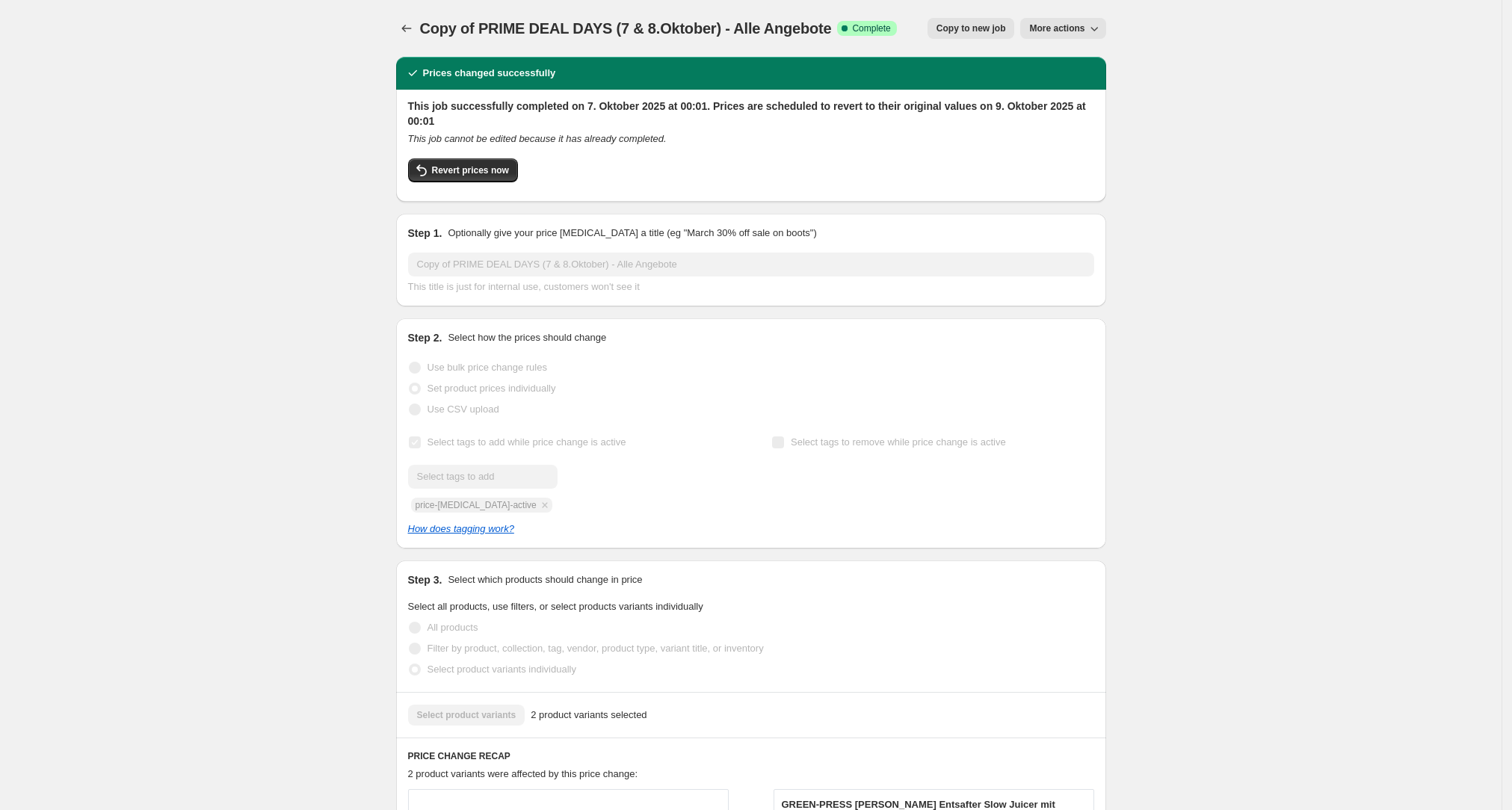
click at [611, 26] on span "More actions" at bounding box center [1056, 28] width 56 height 12
click at [414, 29] on icon "Price change jobs" at bounding box center [406, 28] width 15 height 15
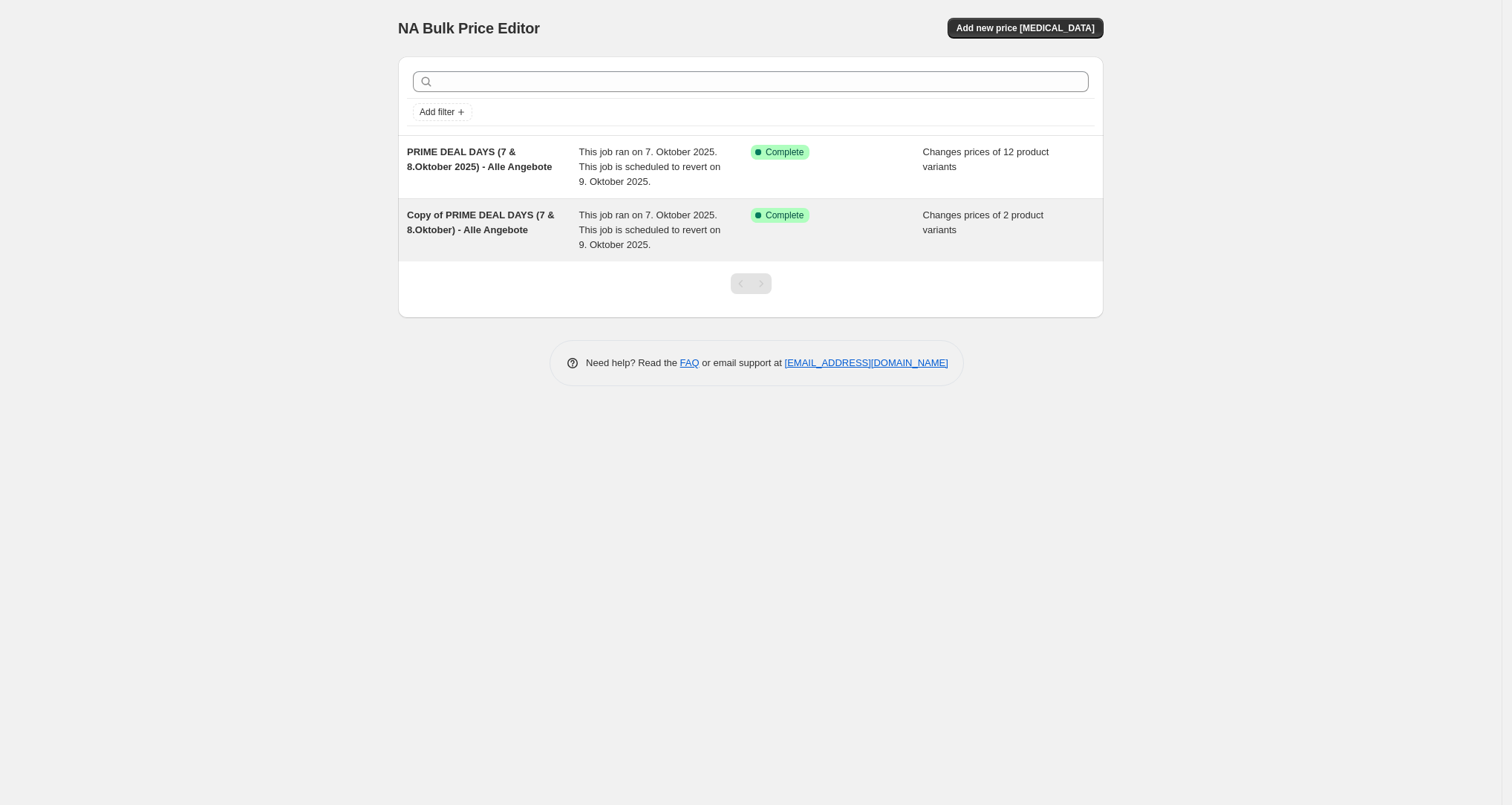
click at [608, 229] on div "Success Complete Complete" at bounding box center [836, 230] width 172 height 45
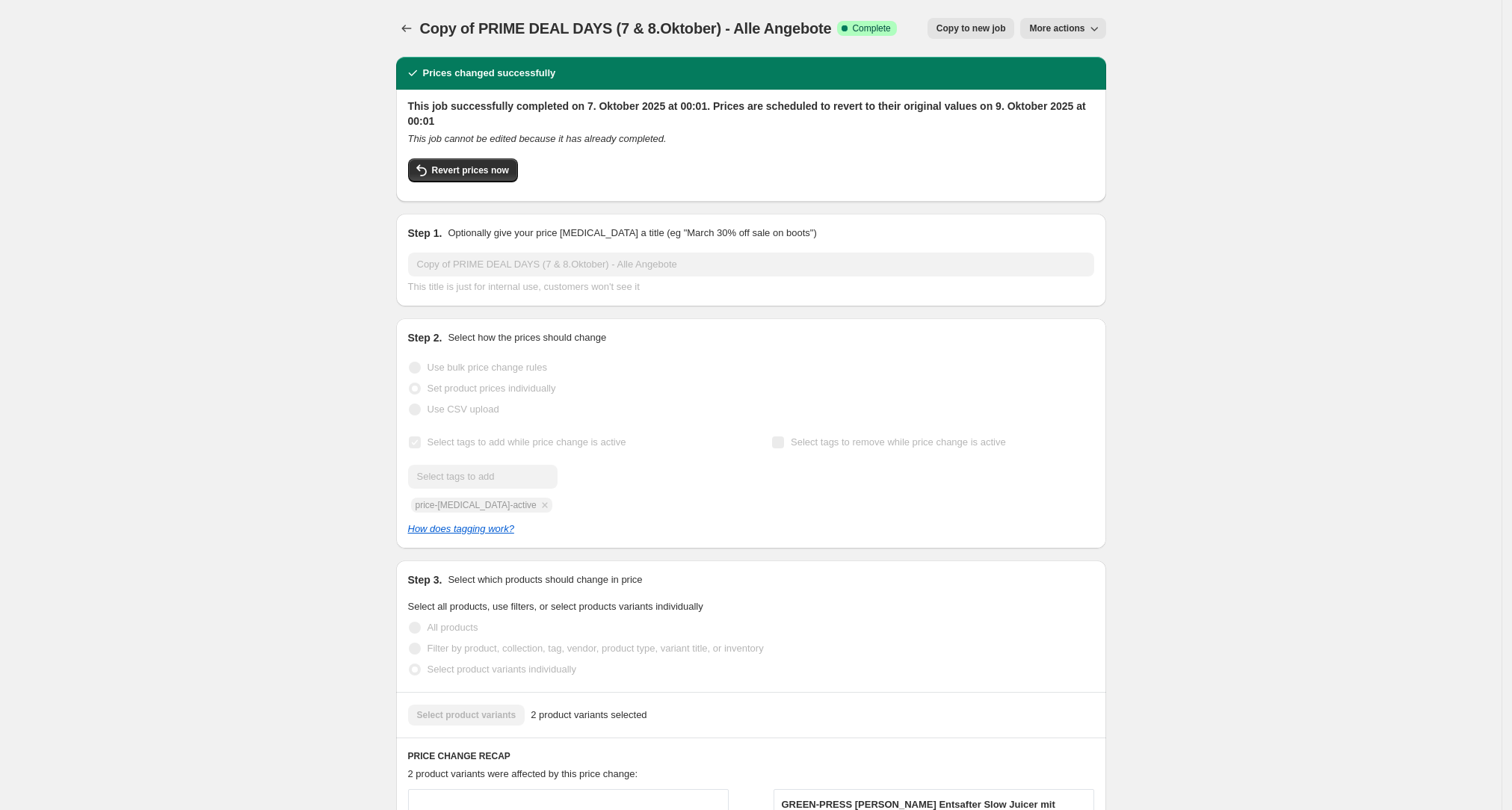
click at [611, 27] on button "More actions" at bounding box center [1063, 28] width 85 height 21
click at [611, 101] on button "Delete job" at bounding box center [1086, 110] width 108 height 24
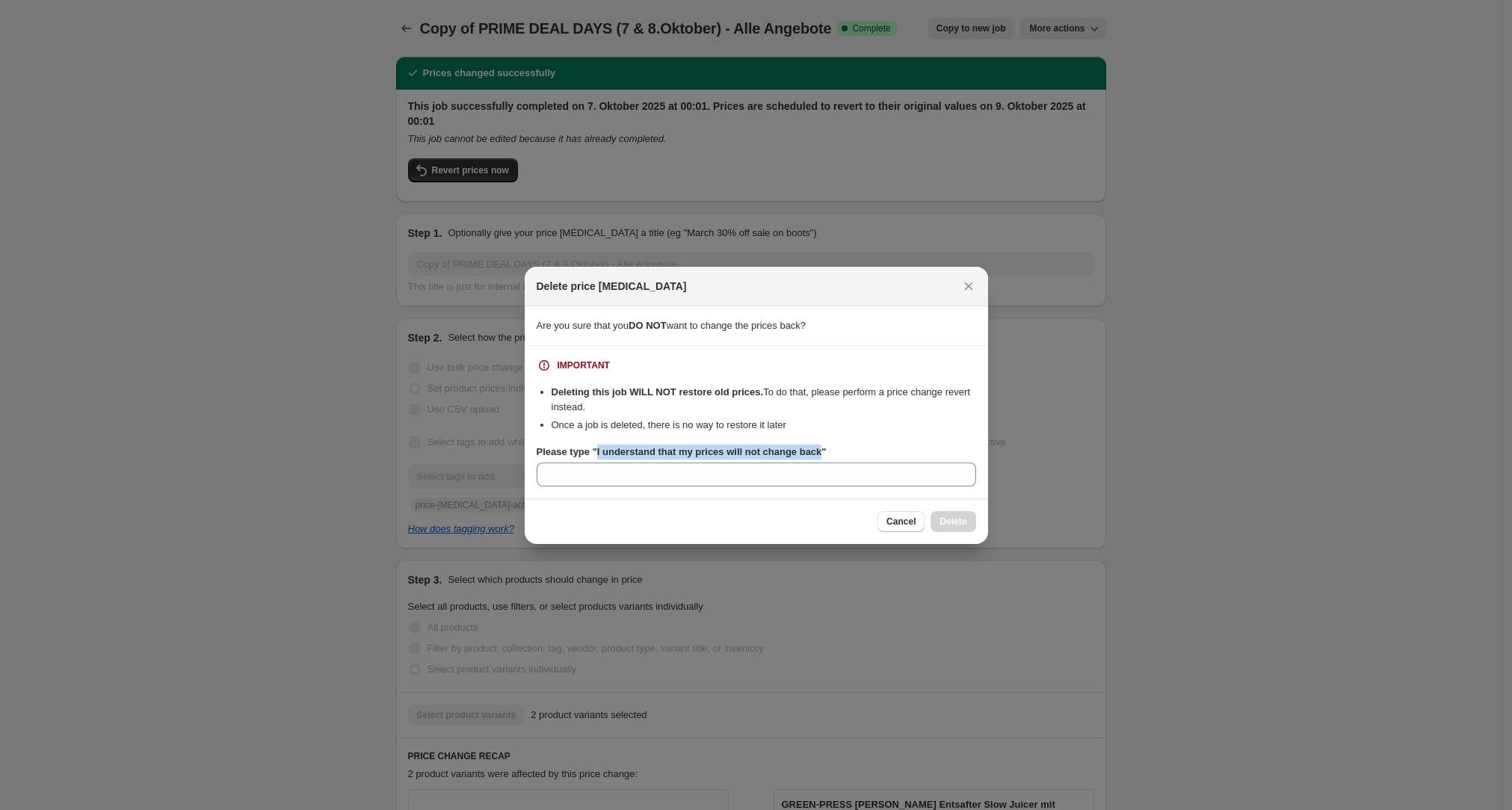
drag, startPoint x: 594, startPoint y: 451, endPoint x: 818, endPoint y: 457, distance: 224.1
click at [611, 282] on b "Please type "I understand that my prices will not change back"" at bounding box center [681, 452] width 290 height 11
copy b "I understand that my prices will not change back"
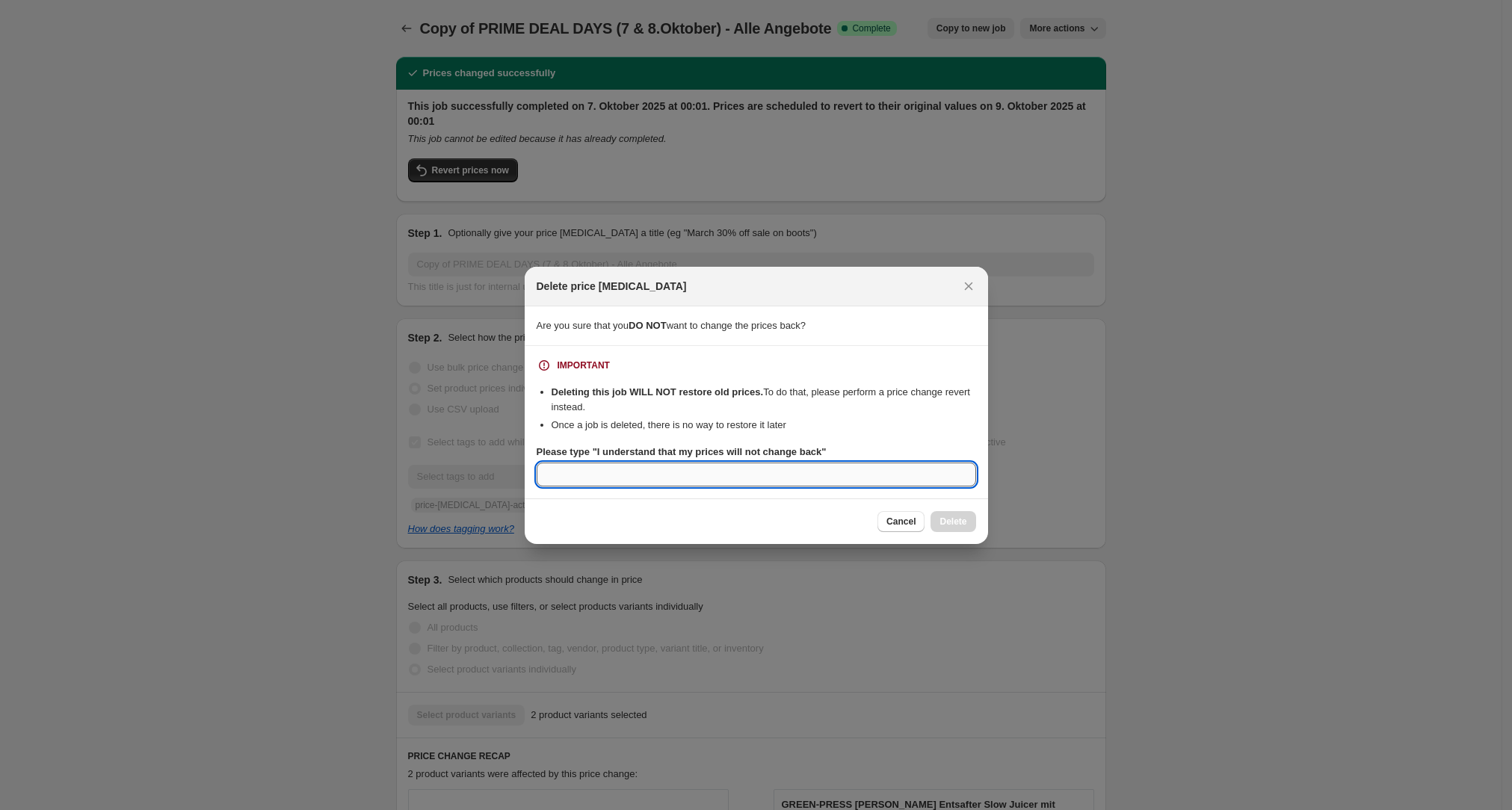
click at [611, 282] on input "Please type "I understand that my prices will not change back"" at bounding box center [756, 474] width 439 height 24
paste input "I understand that my prices will not change back"
type input "I understand that my prices will not change back"
click at [611, 282] on span "Delete" at bounding box center [952, 521] width 27 height 12
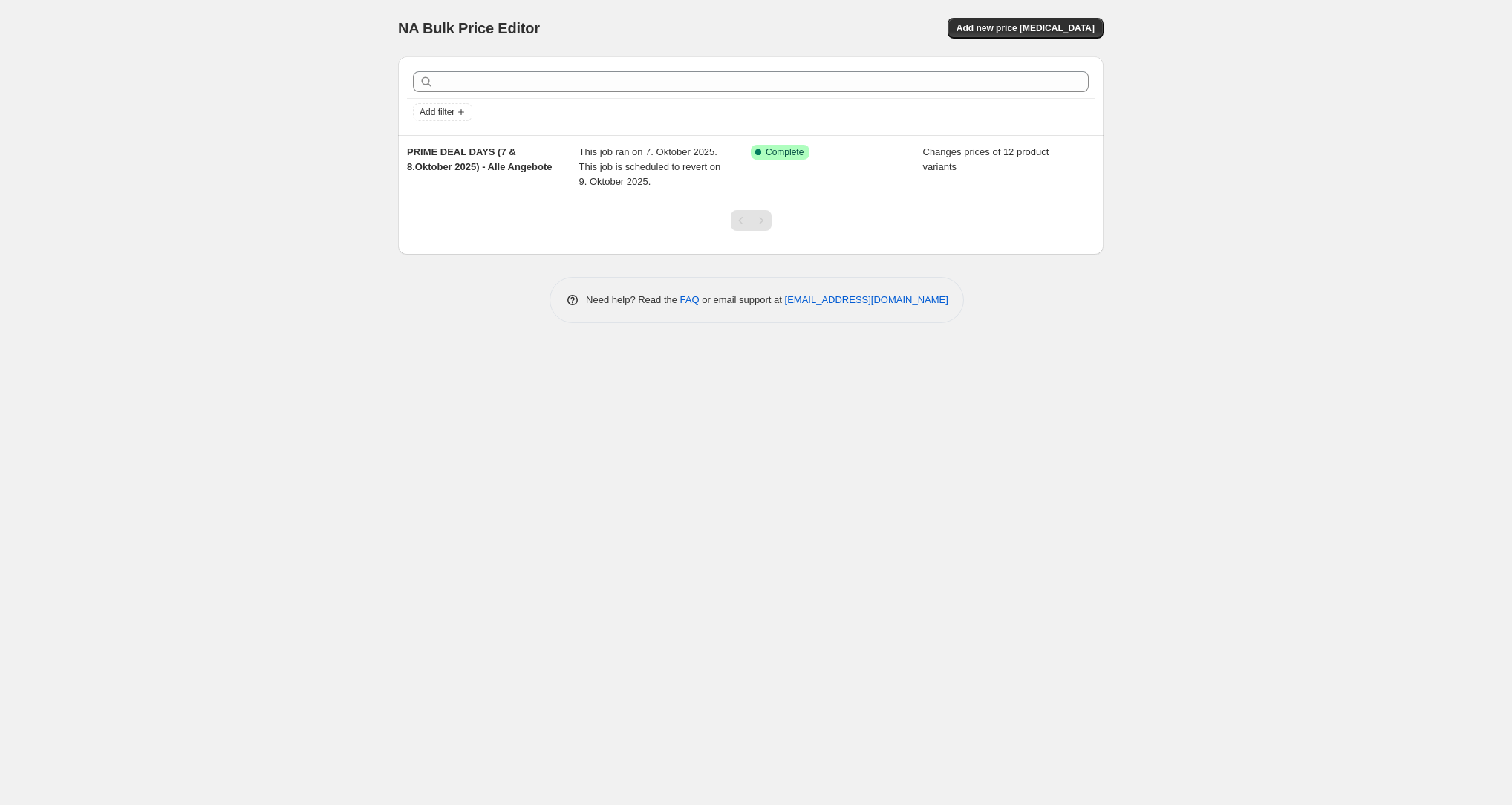
click at [608, 280] on div "NA Bulk Price Editor. This page is ready NA Bulk Price Editor Add new price cha…" at bounding box center [751, 402] width 1502 height 805
